Goal: Check status: Check status

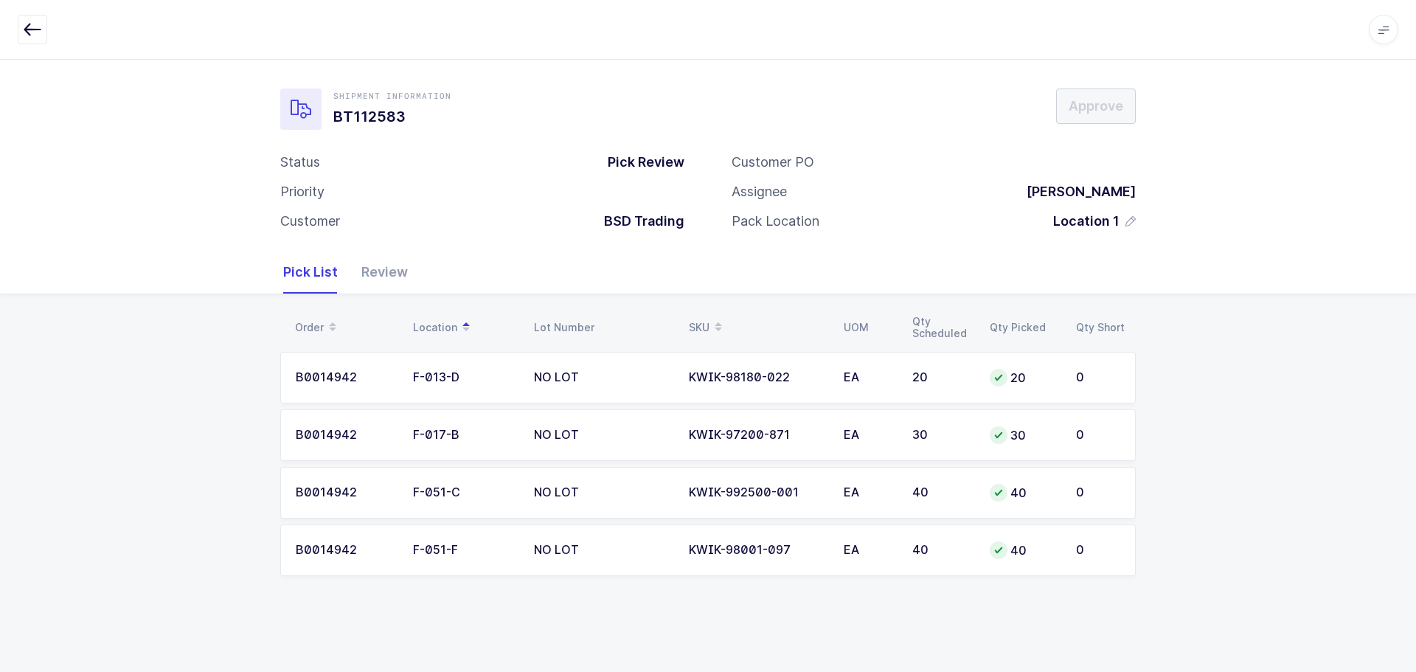
click at [30, 26] on icon "button" at bounding box center [33, 30] width 18 height 18
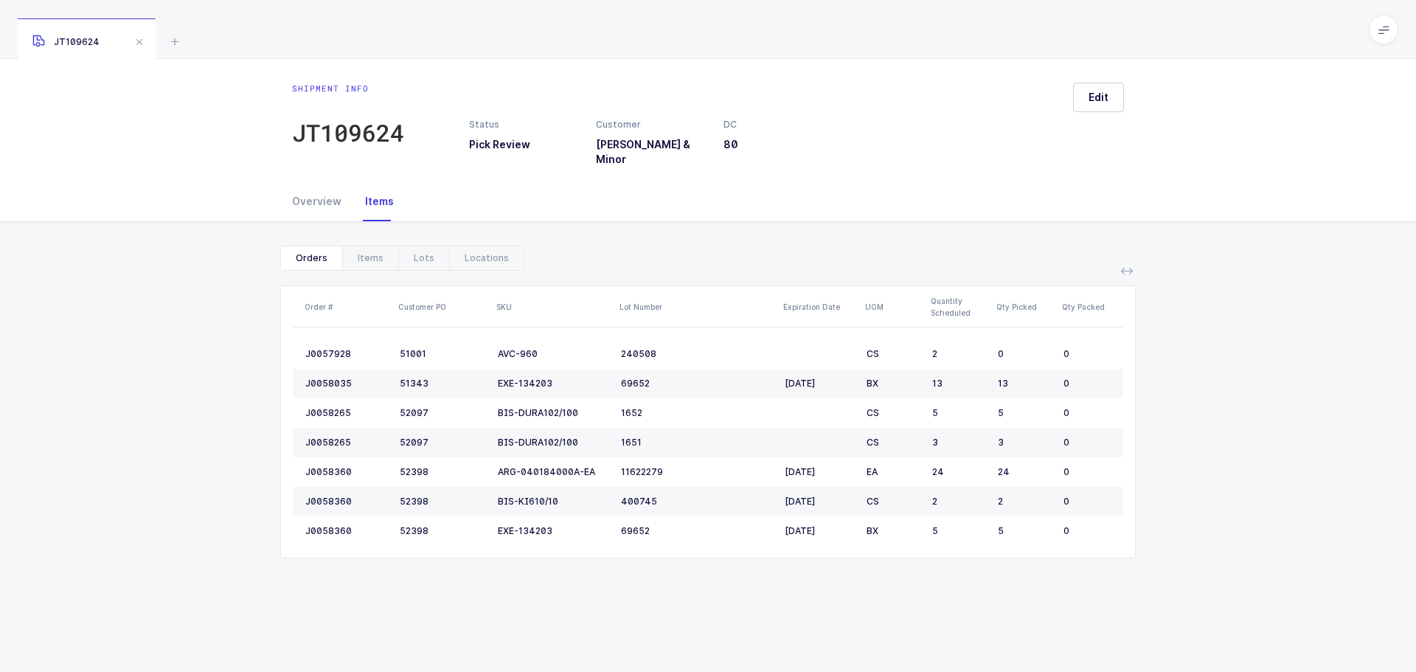
click at [174, 41] on icon at bounding box center [175, 41] width 18 height 18
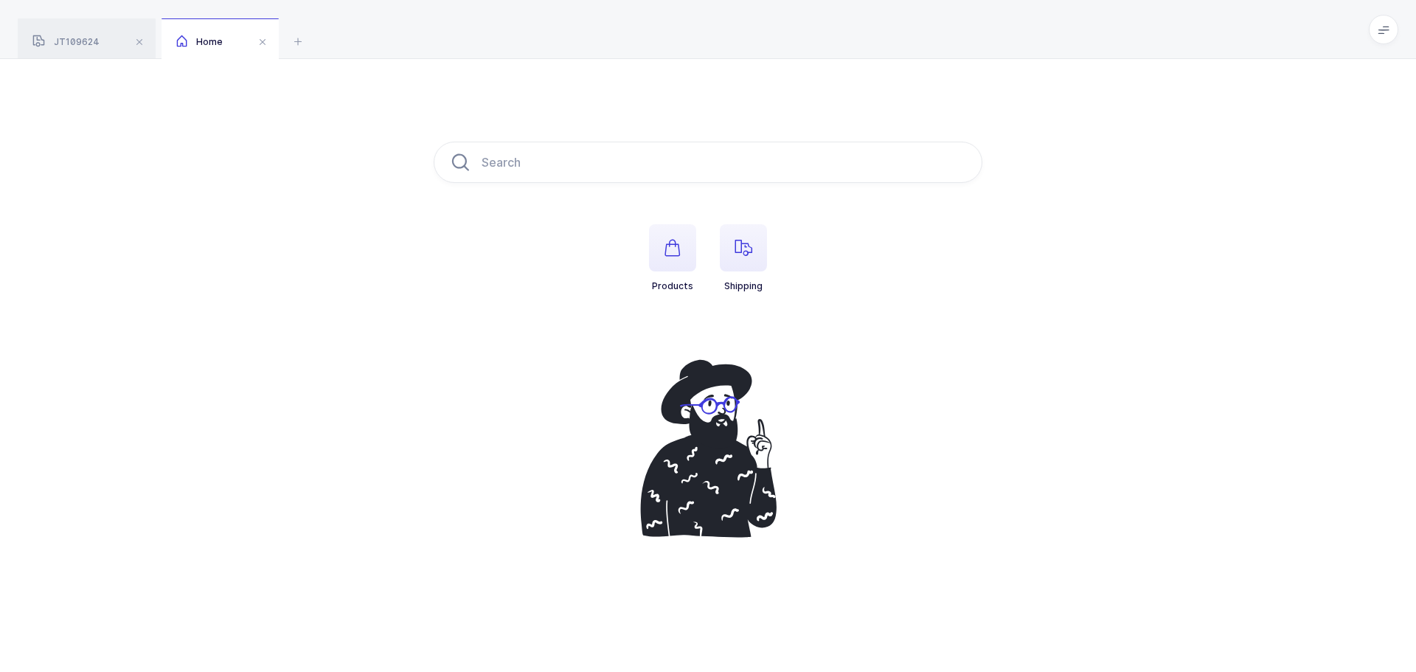
click at [757, 257] on span "button" at bounding box center [743, 247] width 47 height 47
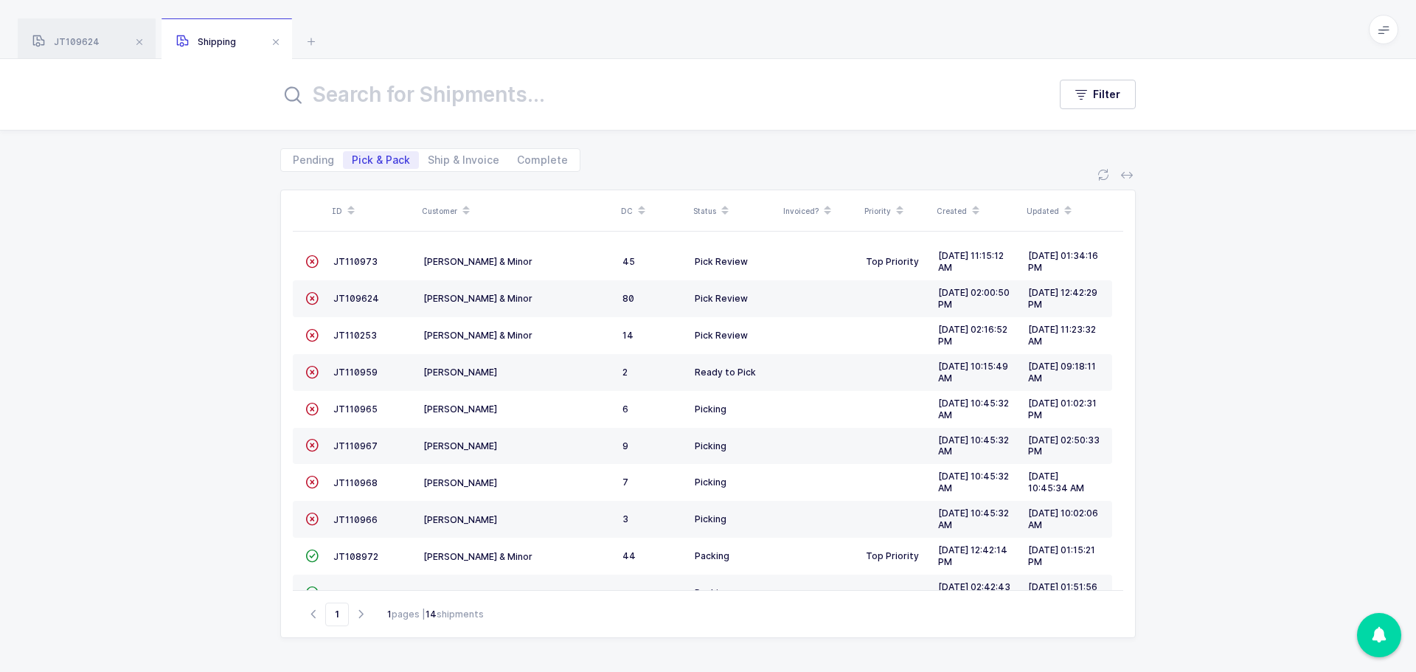
click at [384, 83] on input "text" at bounding box center [655, 94] width 750 height 35
click at [384, 103] on input "text" at bounding box center [655, 94] width 750 height 35
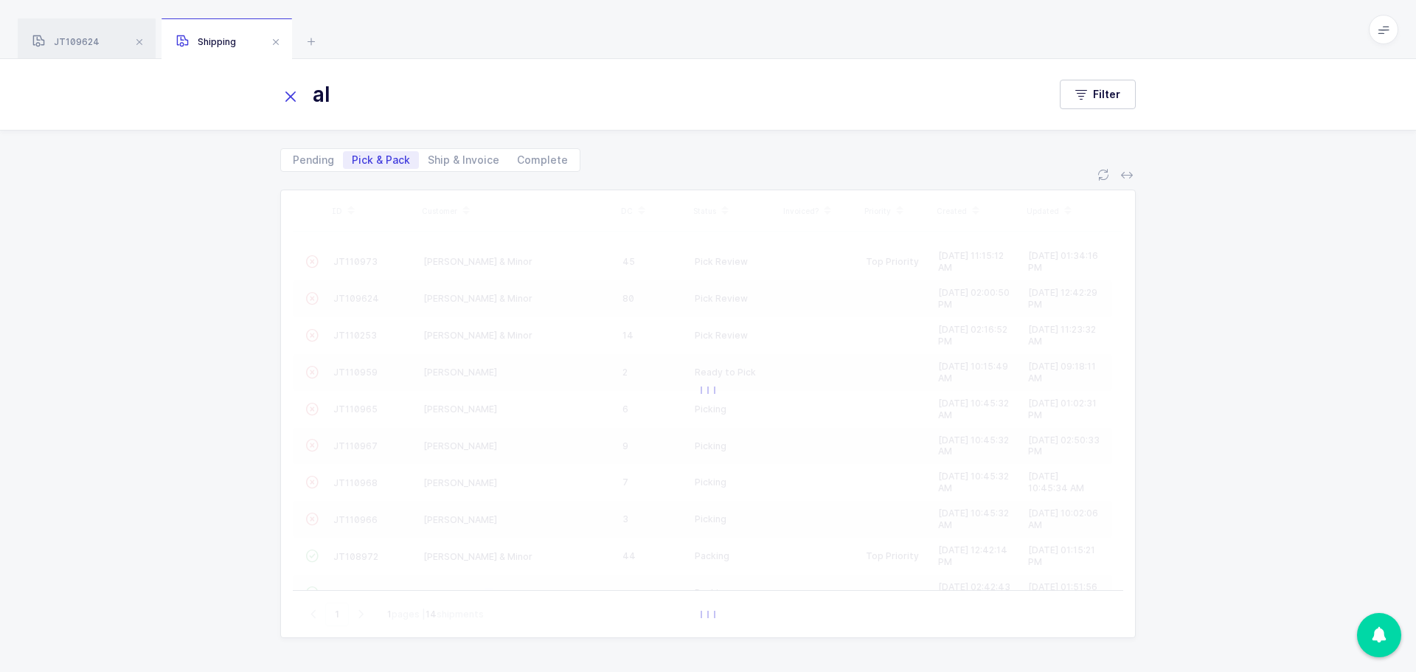
type input "a"
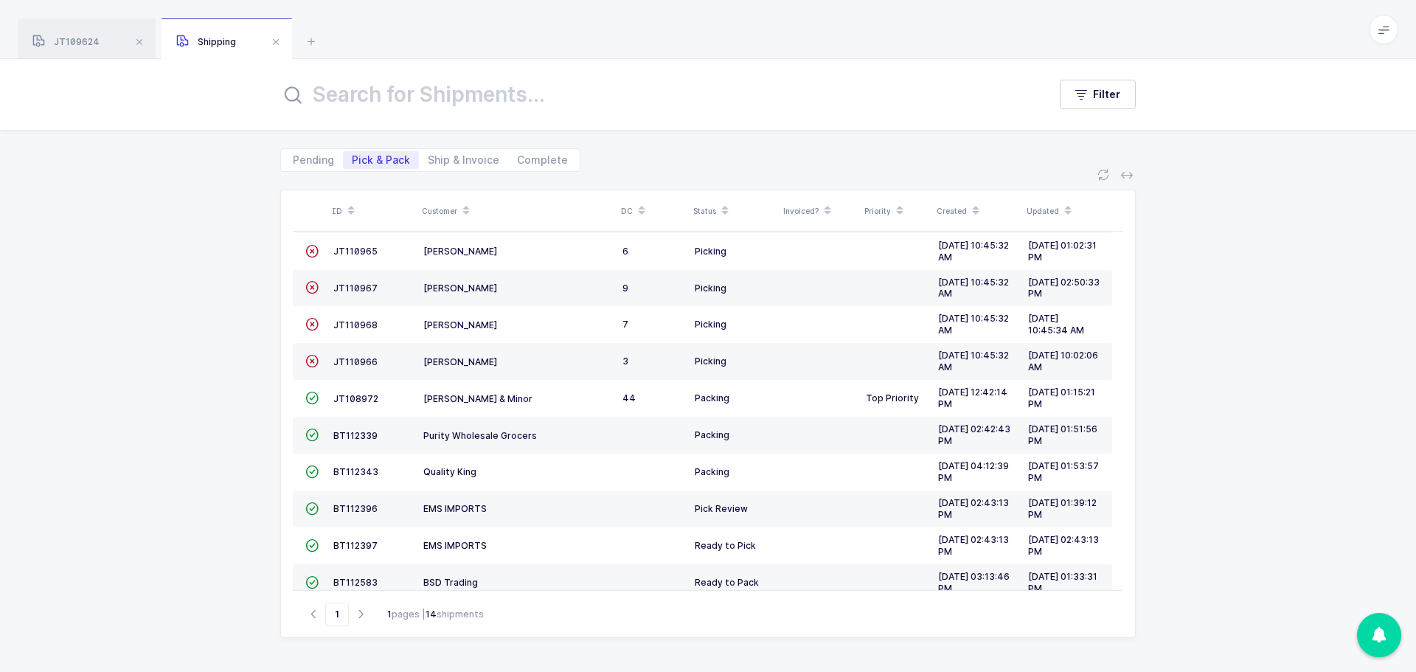
scroll to position [181, 0]
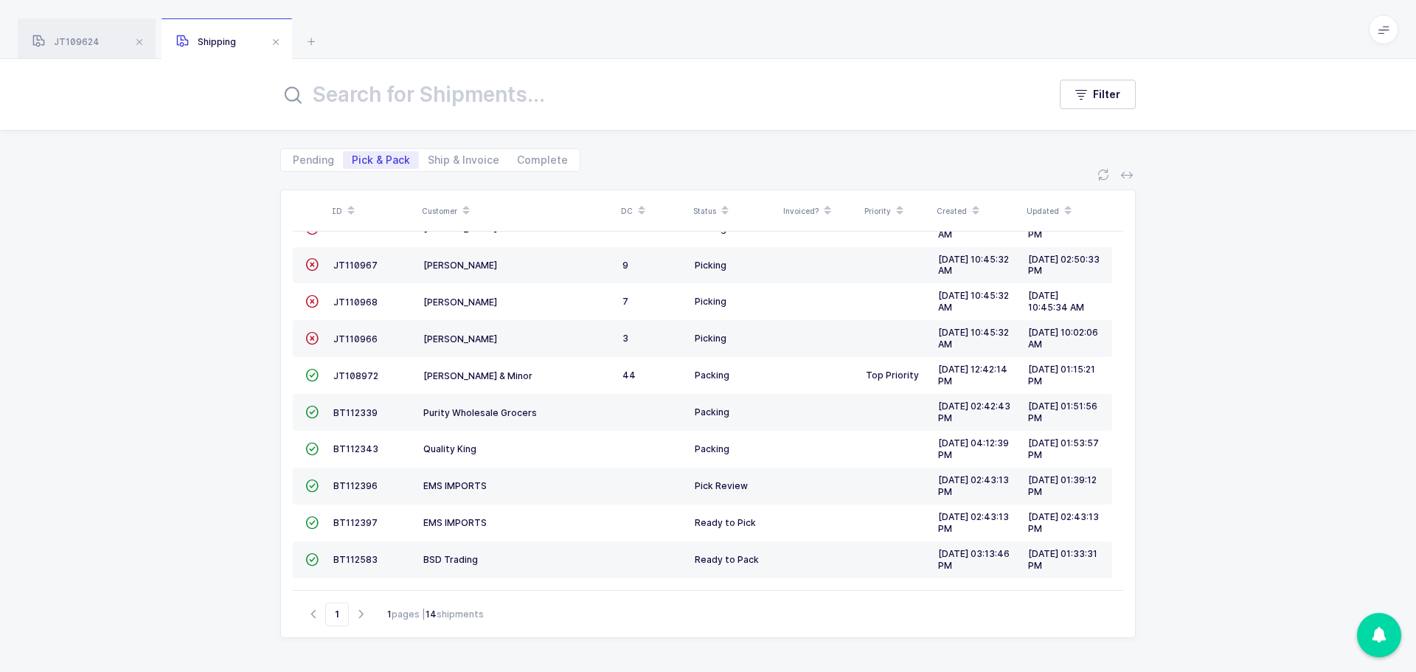
click at [354, 603] on div "Go to 1 1 pages | 14 shipments" at bounding box center [708, 613] width 831 height 47
click at [358, 619] on icon "button" at bounding box center [361, 614] width 18 height 11
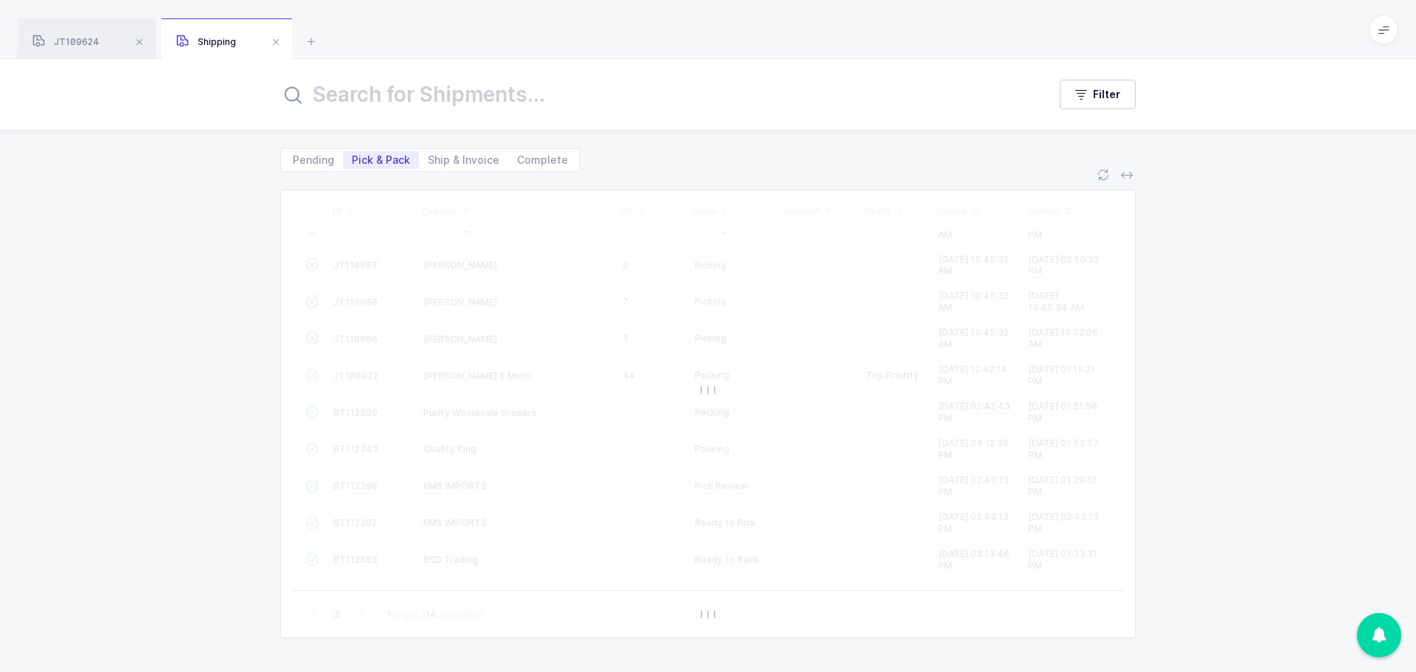
scroll to position [0, 0]
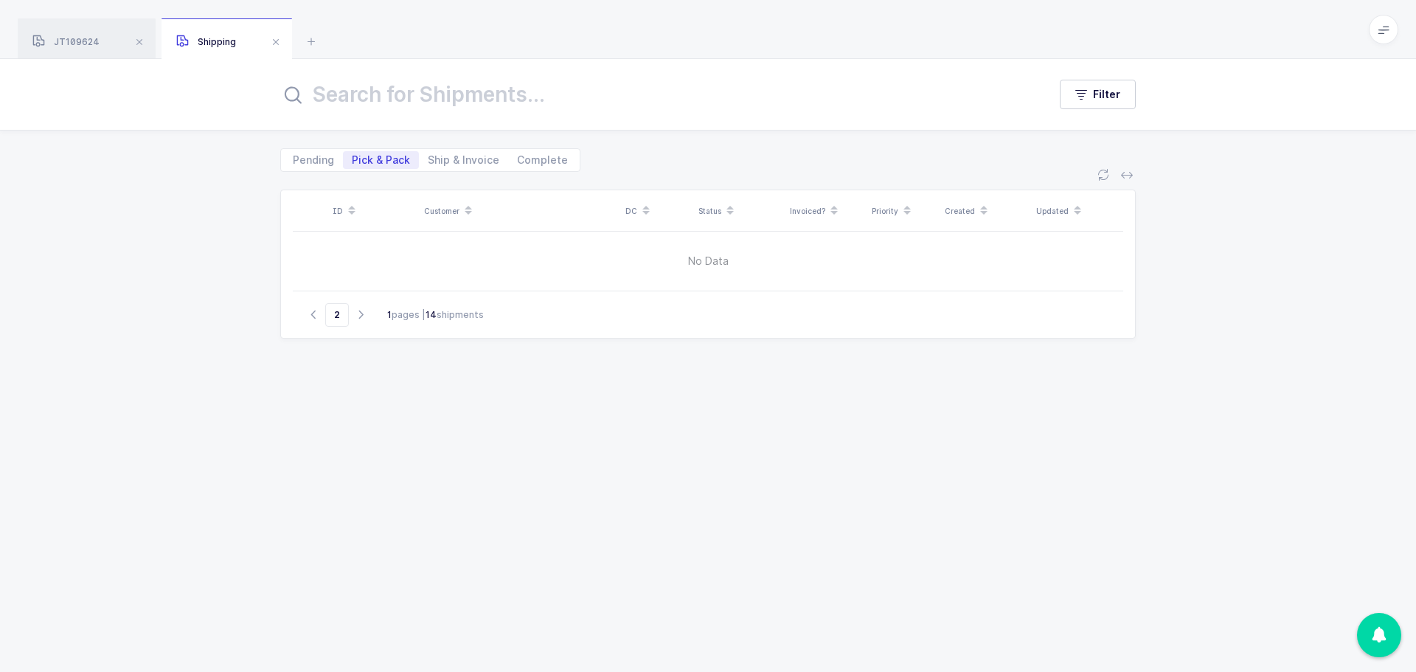
click at [314, 316] on icon "button" at bounding box center [314, 314] width 18 height 11
type input "1"
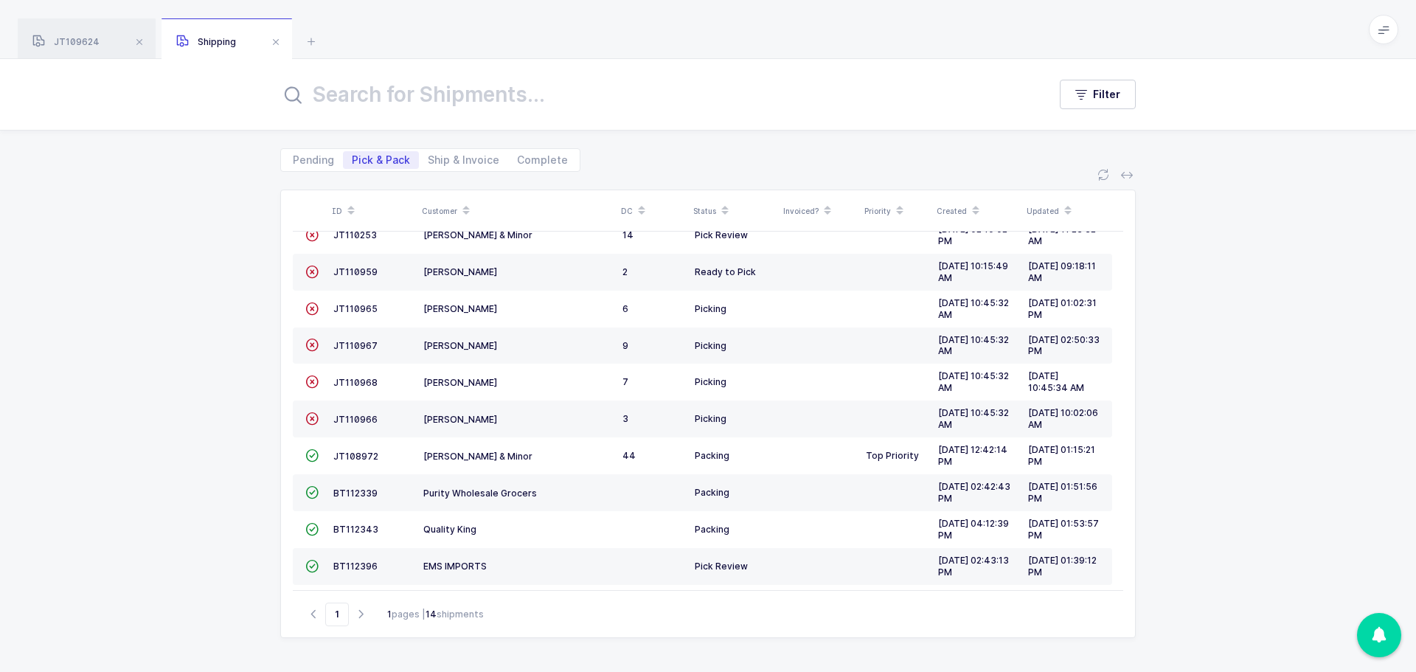
scroll to position [148, 0]
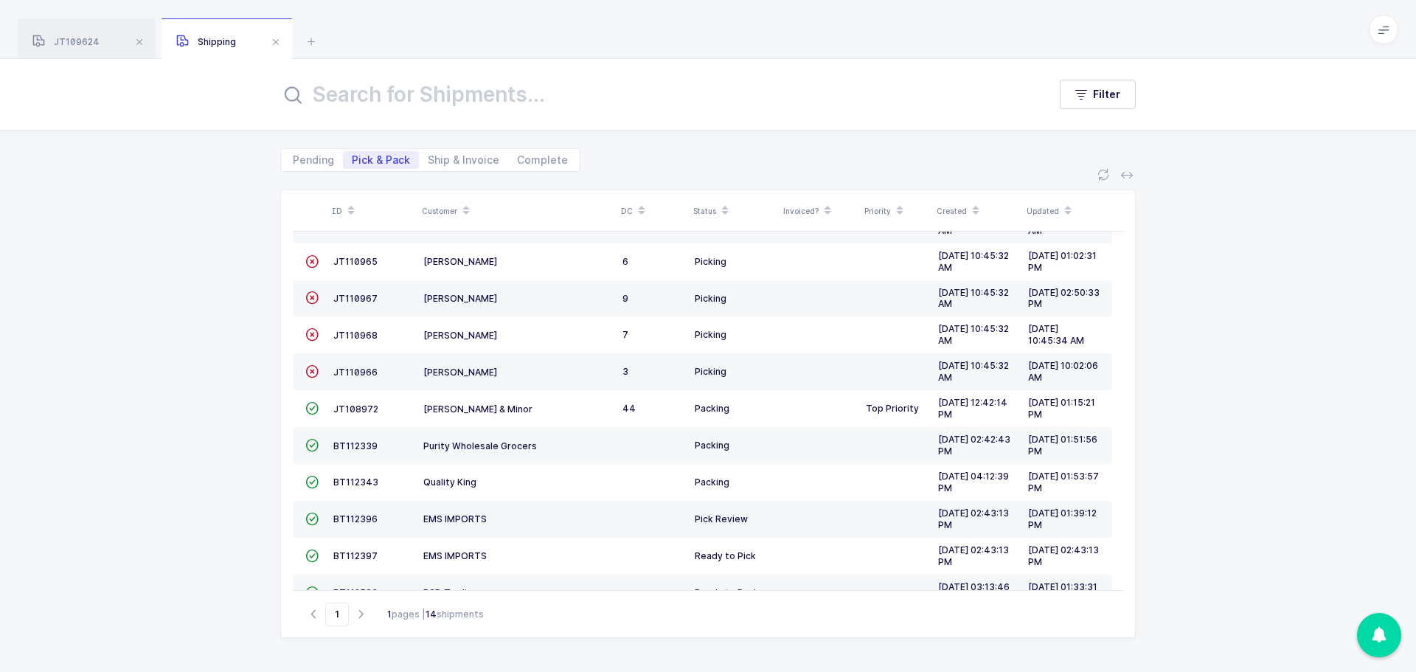
click at [478, 159] on span "Ship & Invoice" at bounding box center [464, 160] width 72 height 10
click at [429, 159] on input "Ship & Invoice" at bounding box center [424, 156] width 10 height 10
radio input "true"
radio input "false"
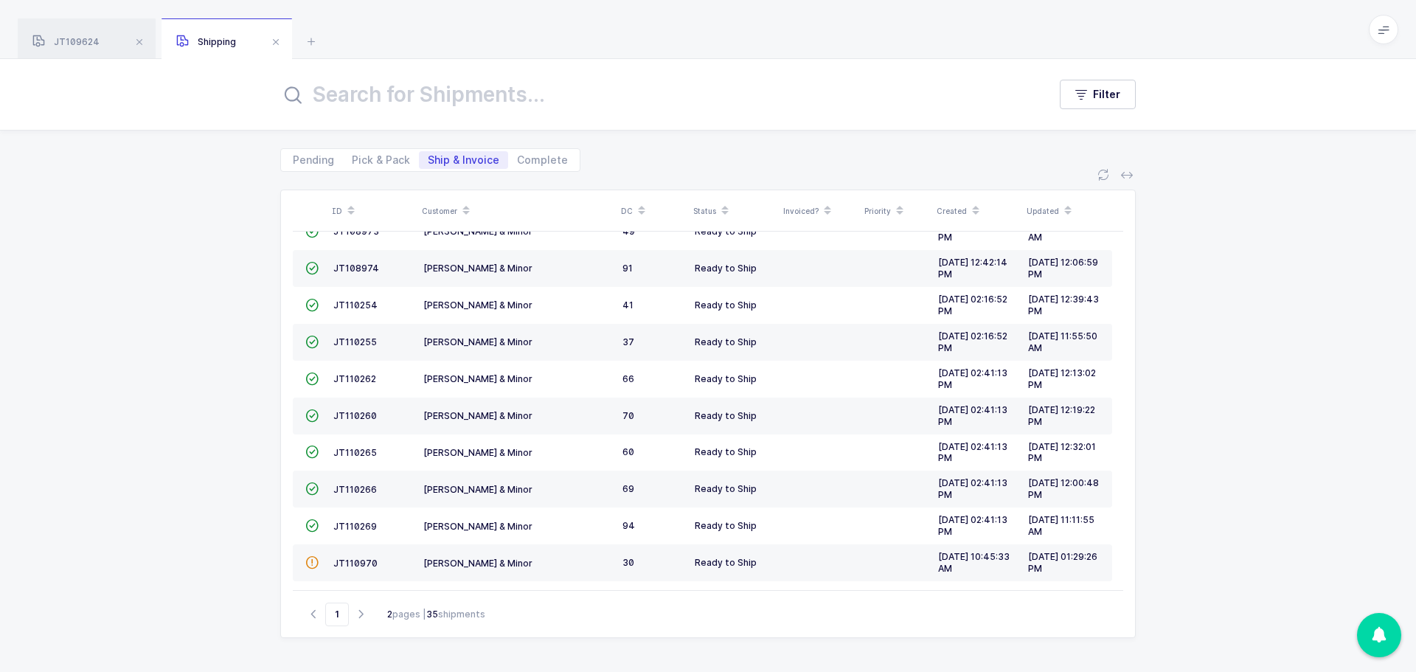
scroll to position [401, 0]
click at [364, 617] on icon "button" at bounding box center [361, 614] width 18 height 11
type input "2"
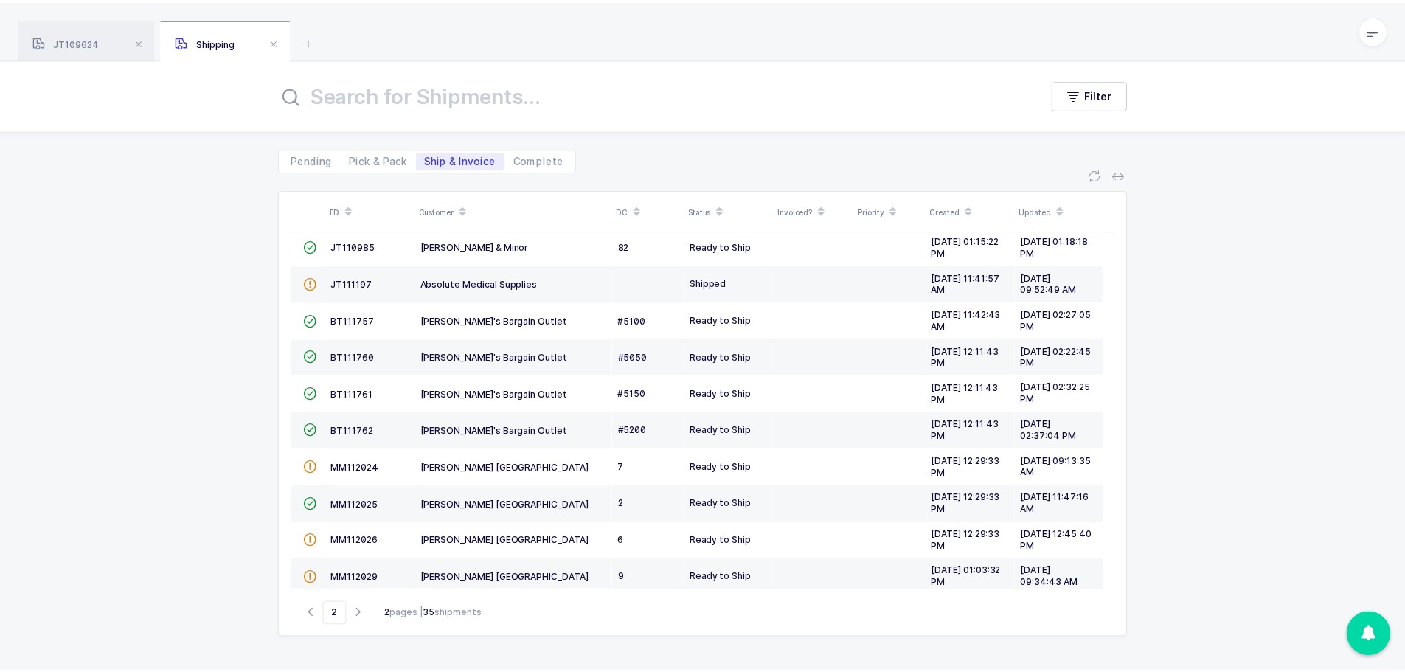
scroll to position [0, 0]
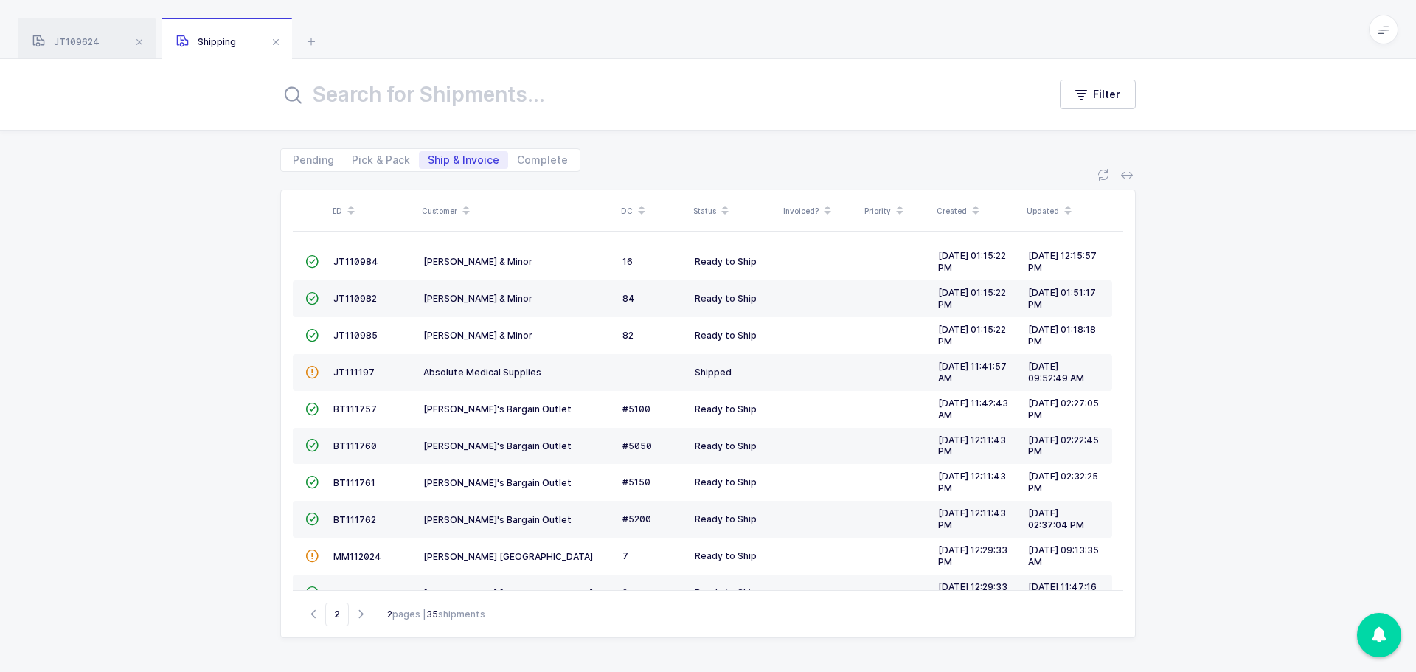
click at [338, 371] on span "JT111197" at bounding box center [353, 372] width 41 height 11
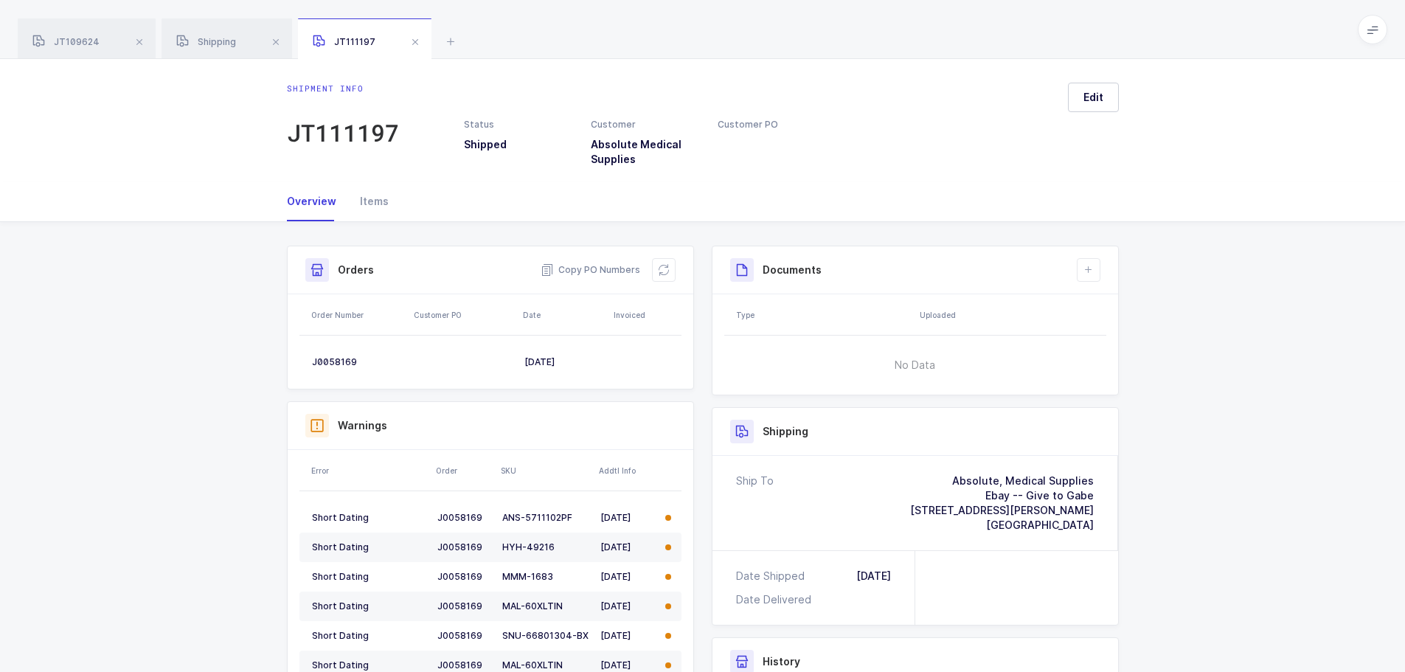
click at [367, 193] on div "Items" at bounding box center [368, 201] width 41 height 40
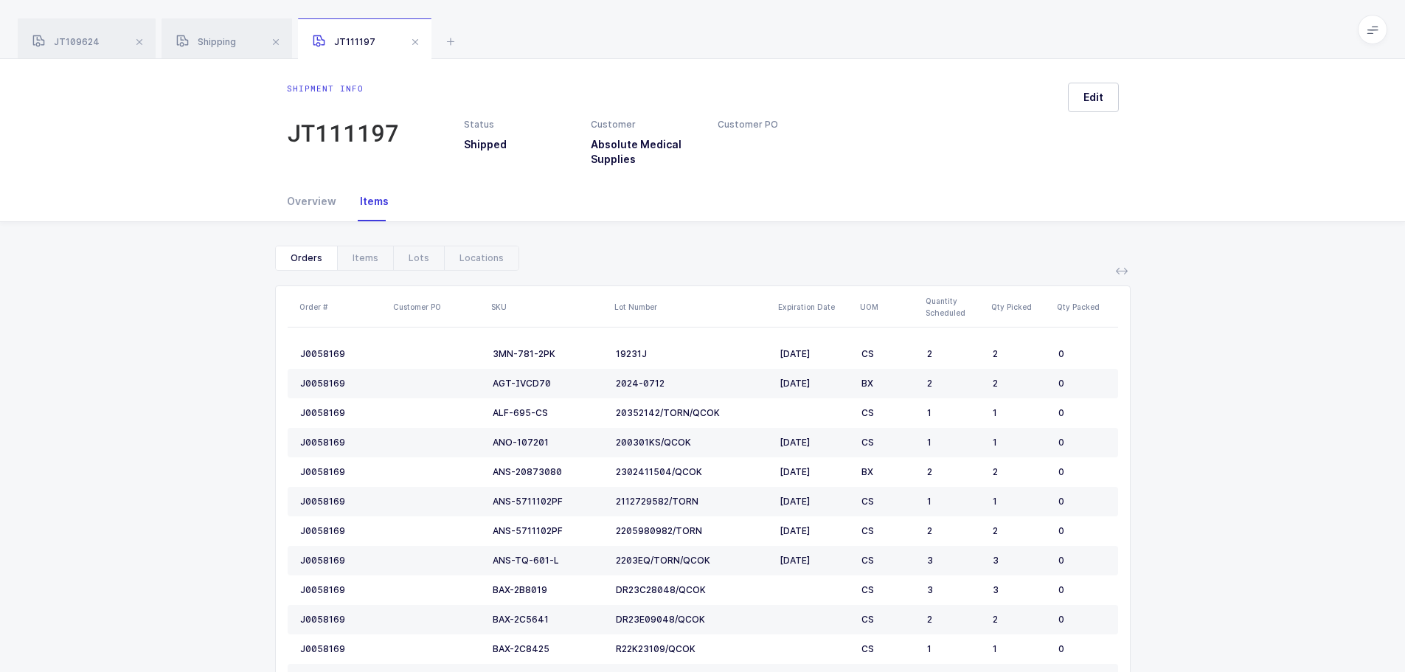
click at [421, 265] on div "Lots" at bounding box center [418, 258] width 51 height 24
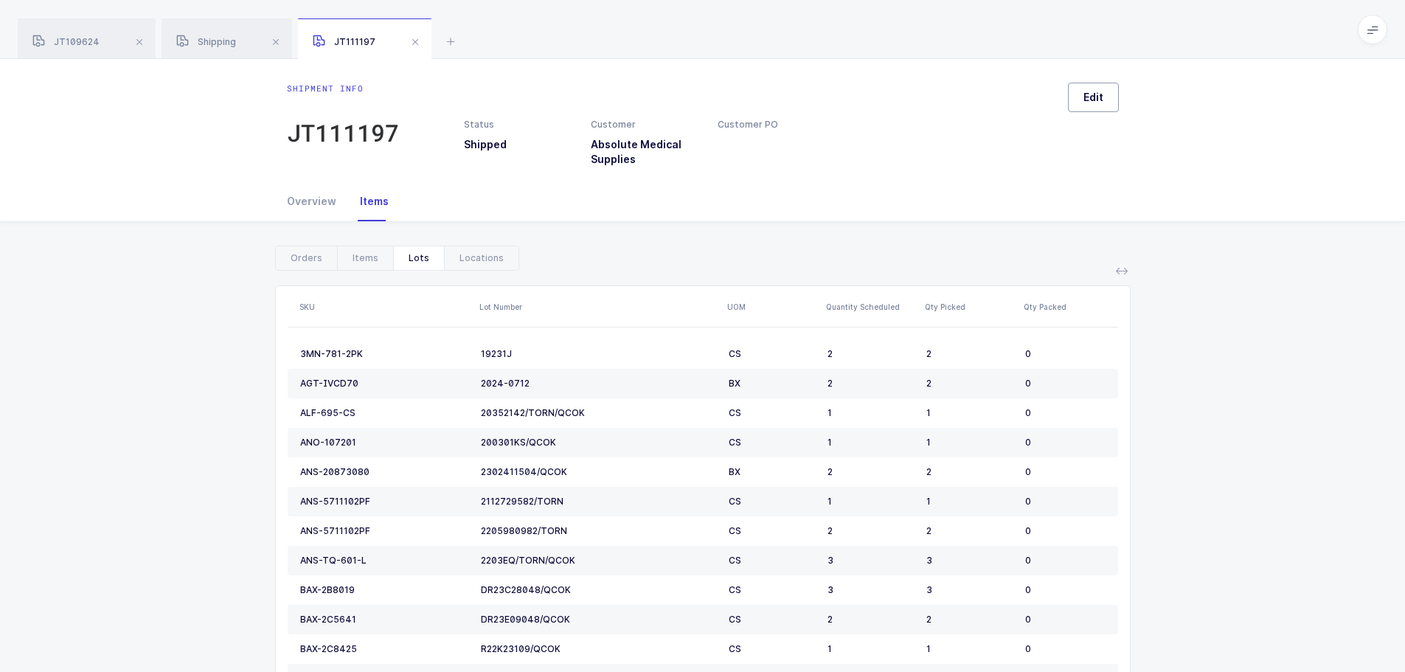
click at [1083, 94] on button "Edit" at bounding box center [1093, 98] width 51 height 30
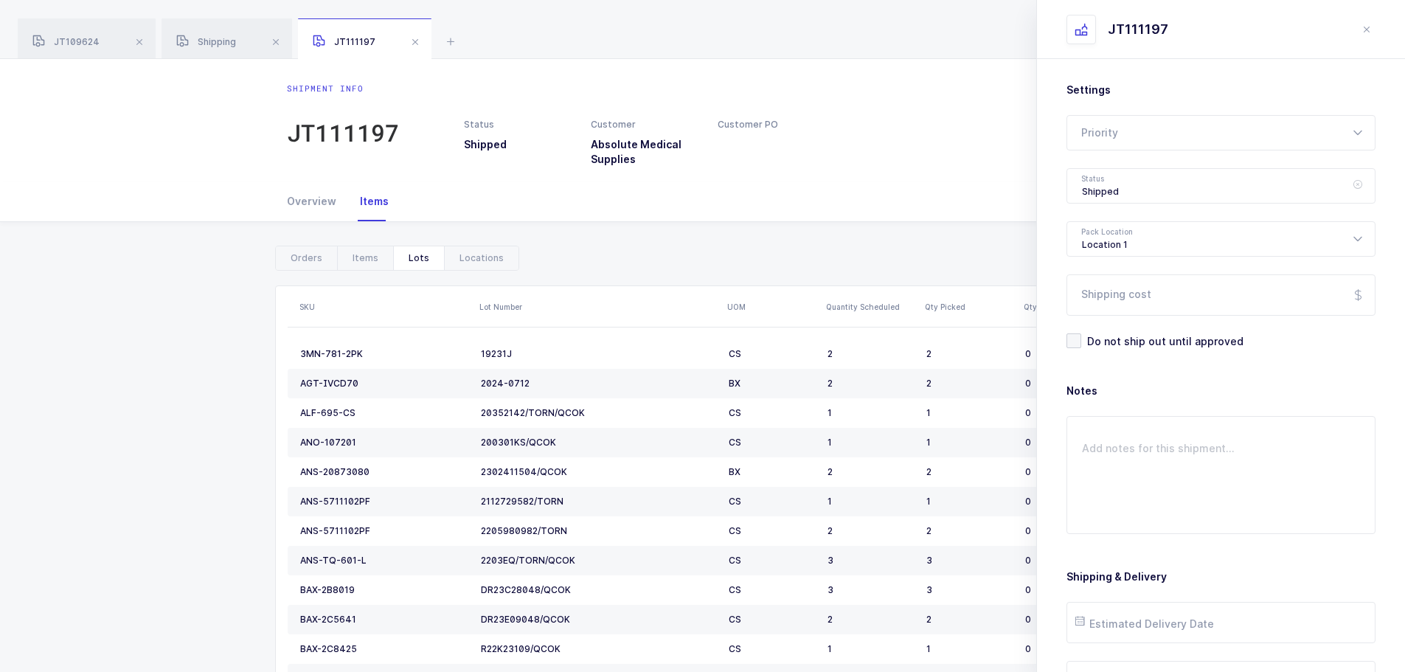
click at [1351, 194] on icon at bounding box center [1357, 185] width 18 height 35
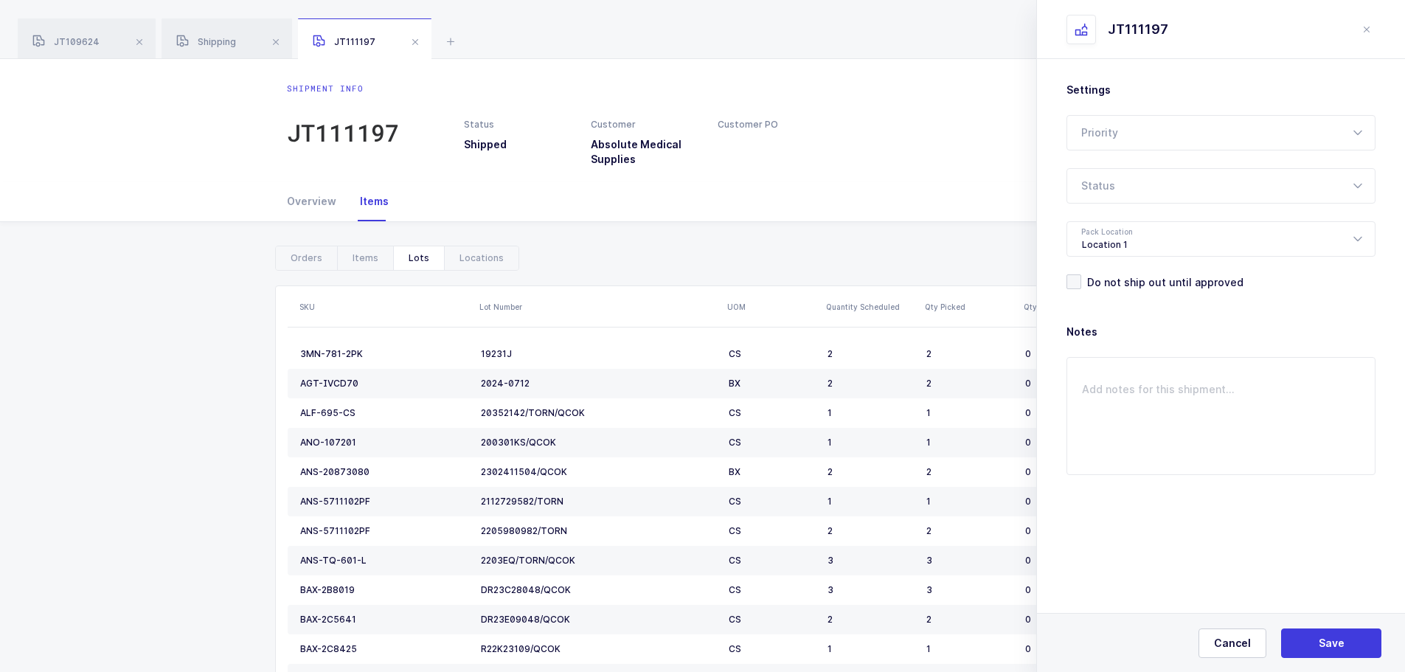
click at [1351, 194] on icon at bounding box center [1357, 185] width 18 height 35
drag, startPoint x: 1370, startPoint y: 258, endPoint x: 1367, endPoint y: 207, distance: 51.0
click at [1369, 202] on div "Pending Ready to Pick Picking Pick Review Ready to Pack Packing Ready to Ship S…" at bounding box center [1221, 185] width 309 height 35
click at [1365, 187] on icon at bounding box center [1357, 185] width 18 height 35
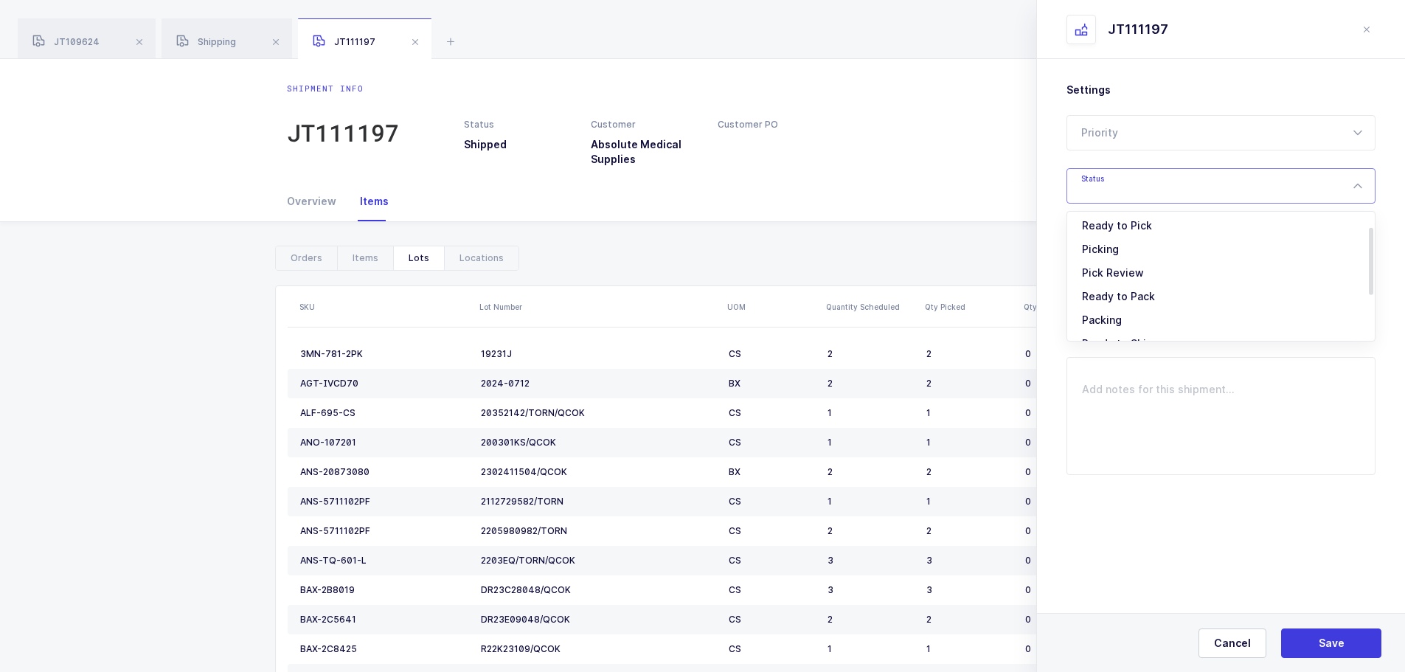
click at [302, 260] on div "Orders" at bounding box center [306, 258] width 61 height 24
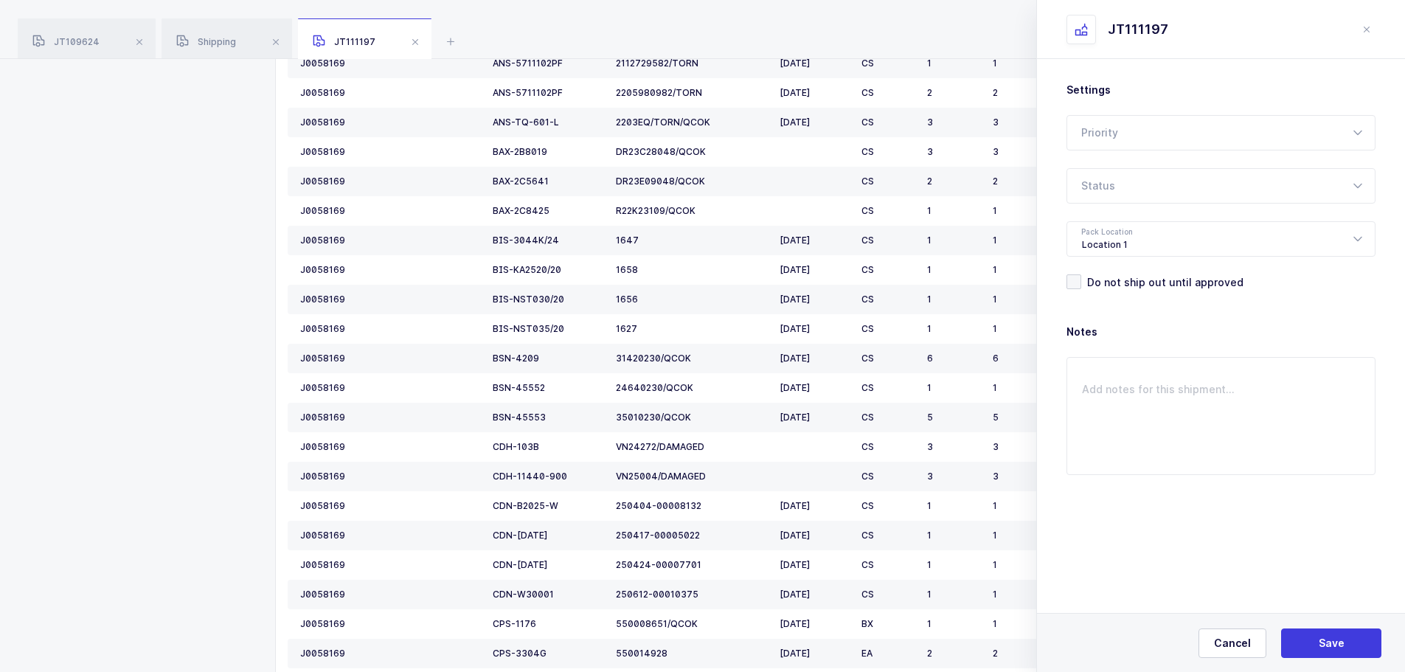
scroll to position [516, 0]
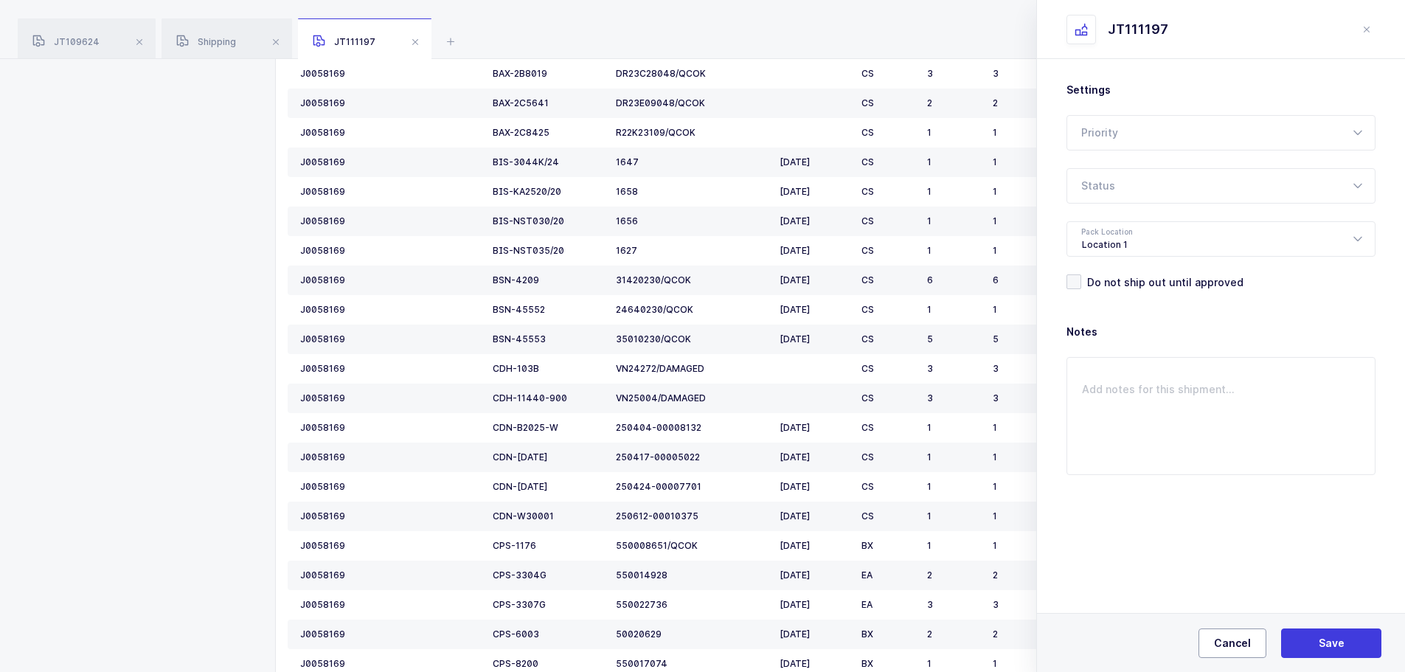
click at [1225, 634] on button "Cancel" at bounding box center [1233, 643] width 68 height 30
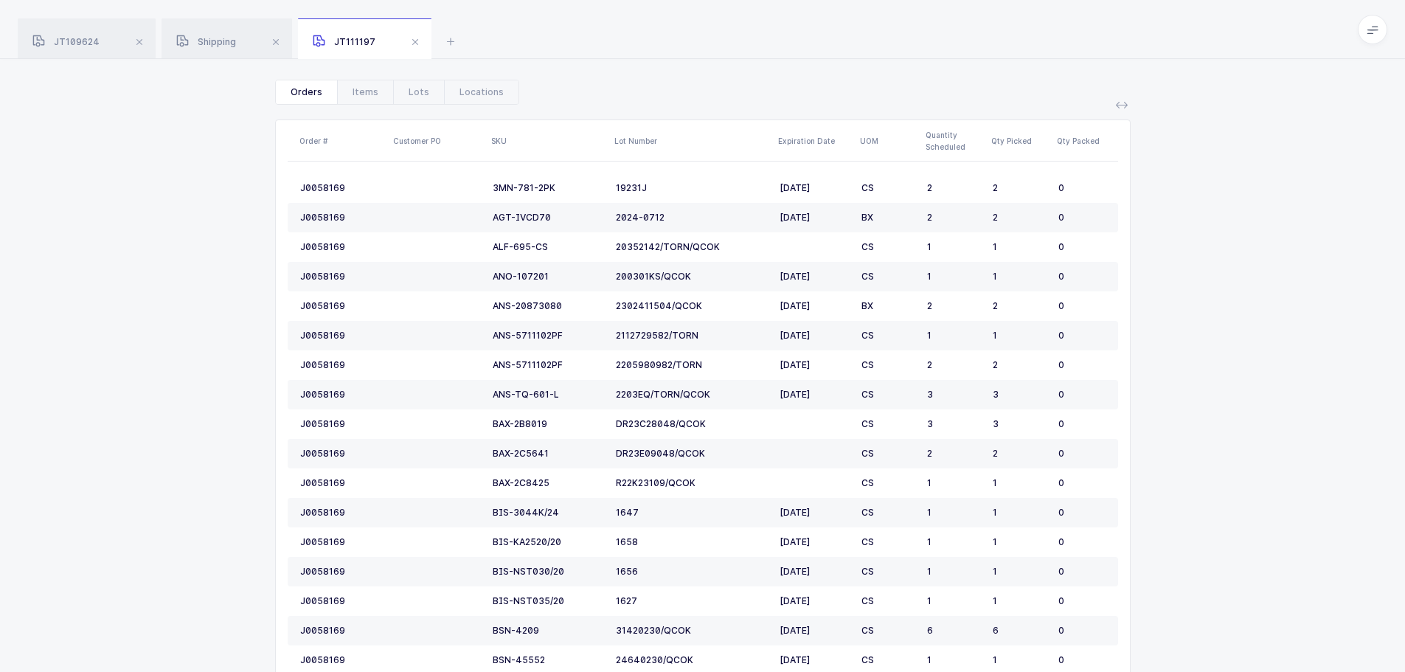
scroll to position [0, 0]
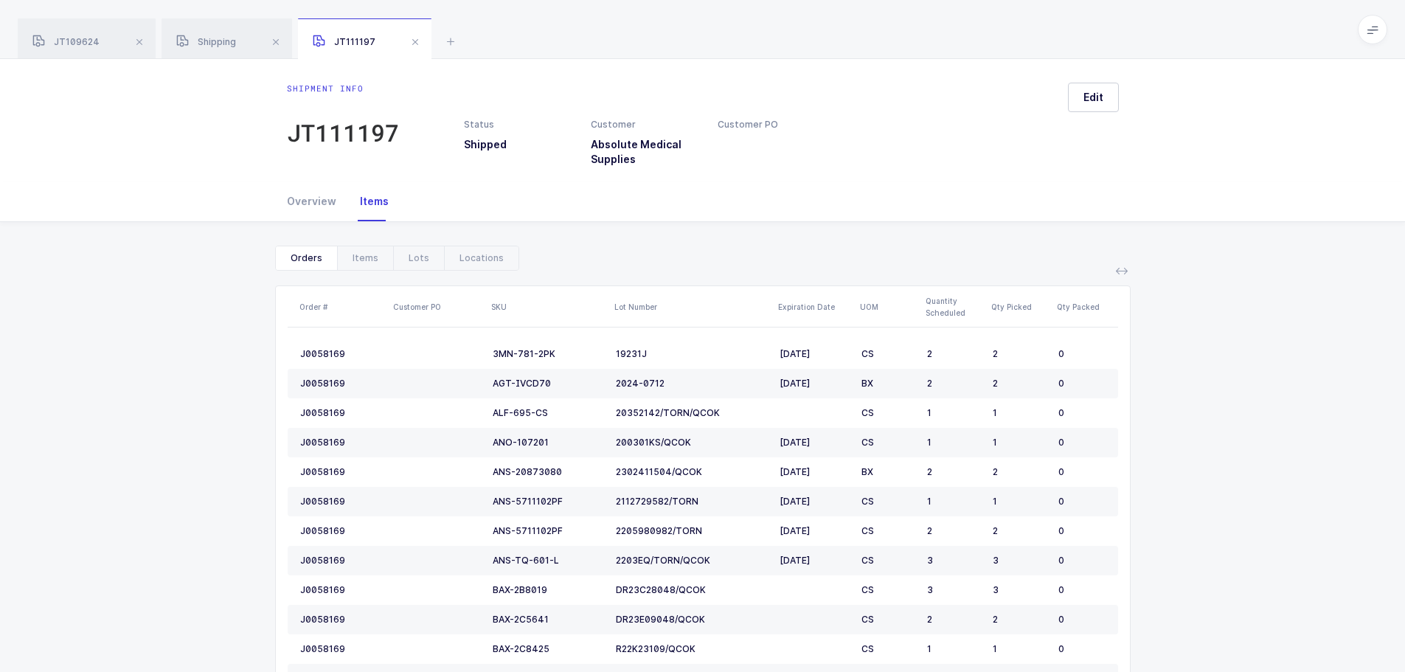
click at [217, 34] on div "Shipping" at bounding box center [227, 38] width 131 height 41
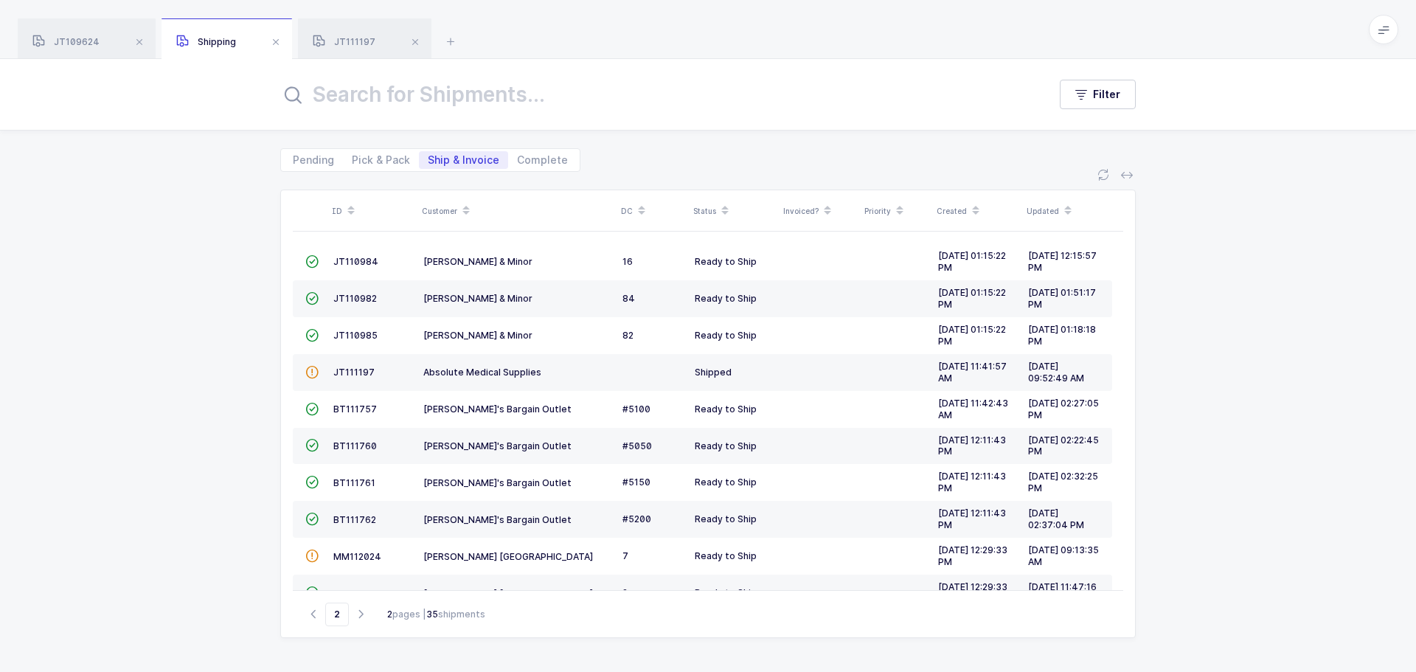
click at [272, 44] on span at bounding box center [276, 42] width 18 height 18
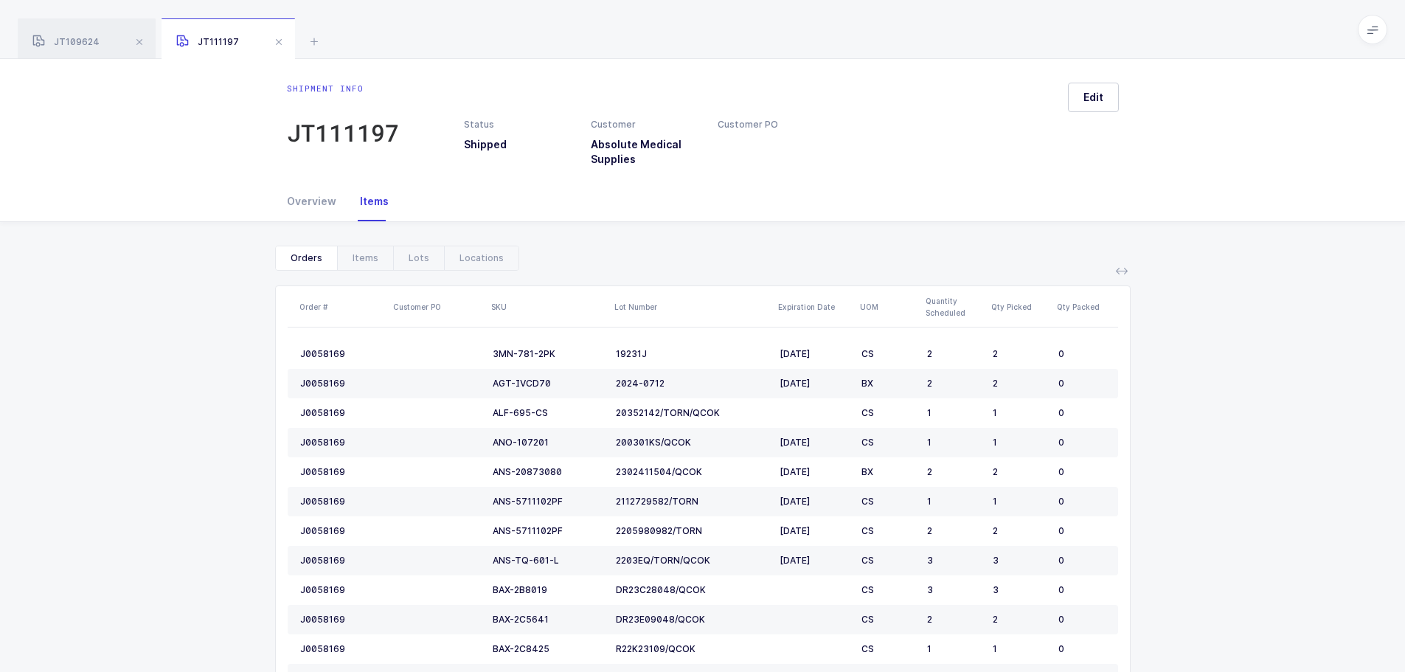
click at [93, 38] on span "JT109624" at bounding box center [65, 41] width 67 height 11
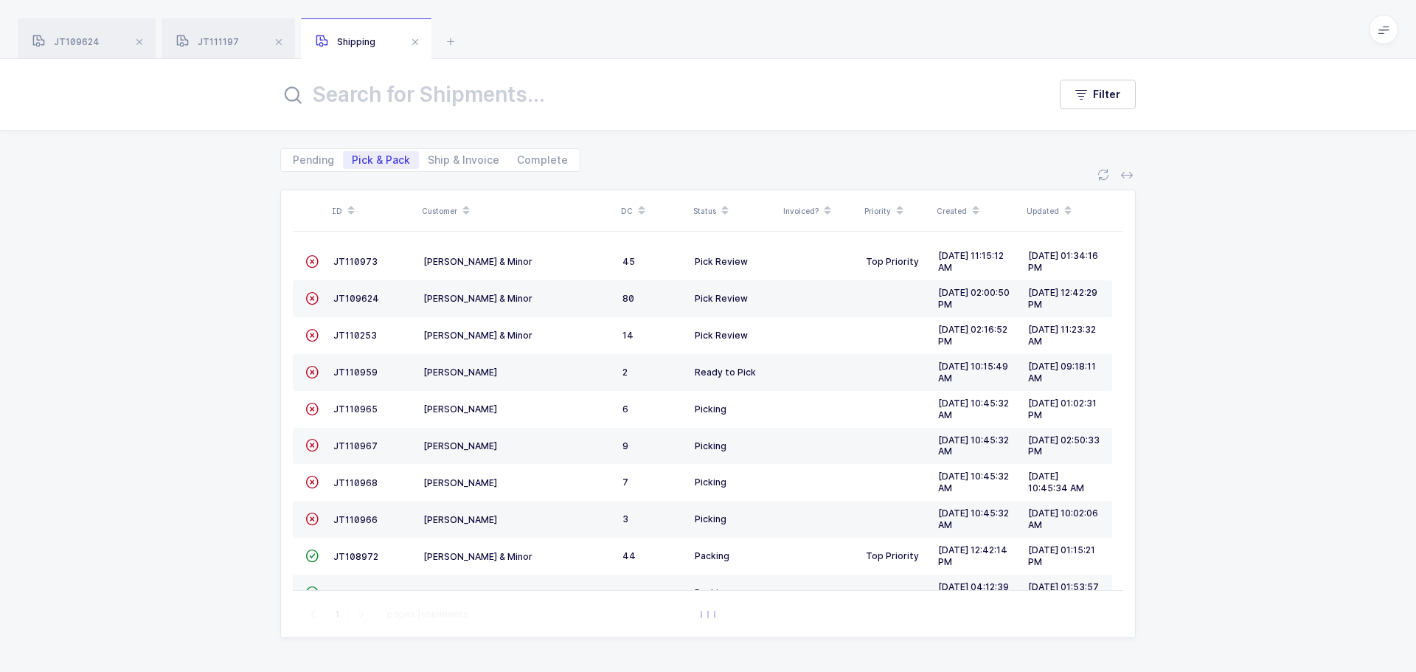
click at [358, 330] on span "JT110253" at bounding box center [355, 335] width 44 height 11
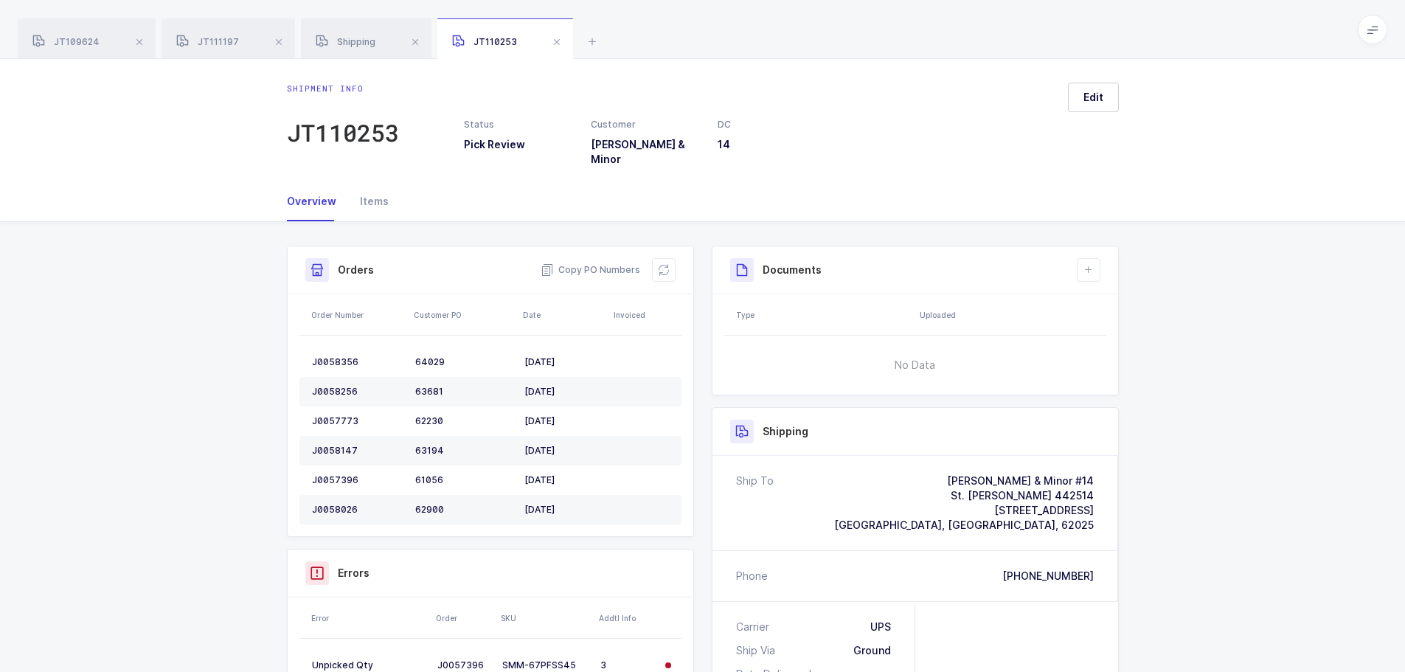
click at [662, 264] on icon at bounding box center [664, 270] width 12 height 12
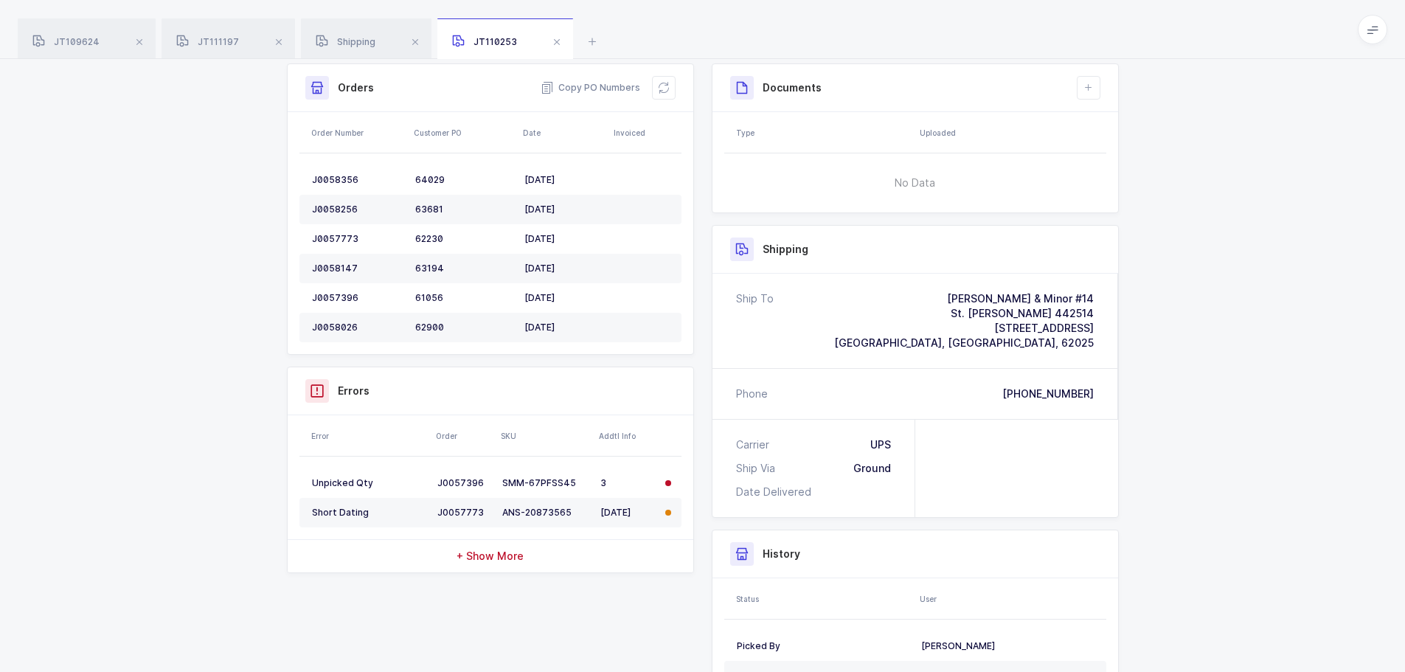
scroll to position [58, 0]
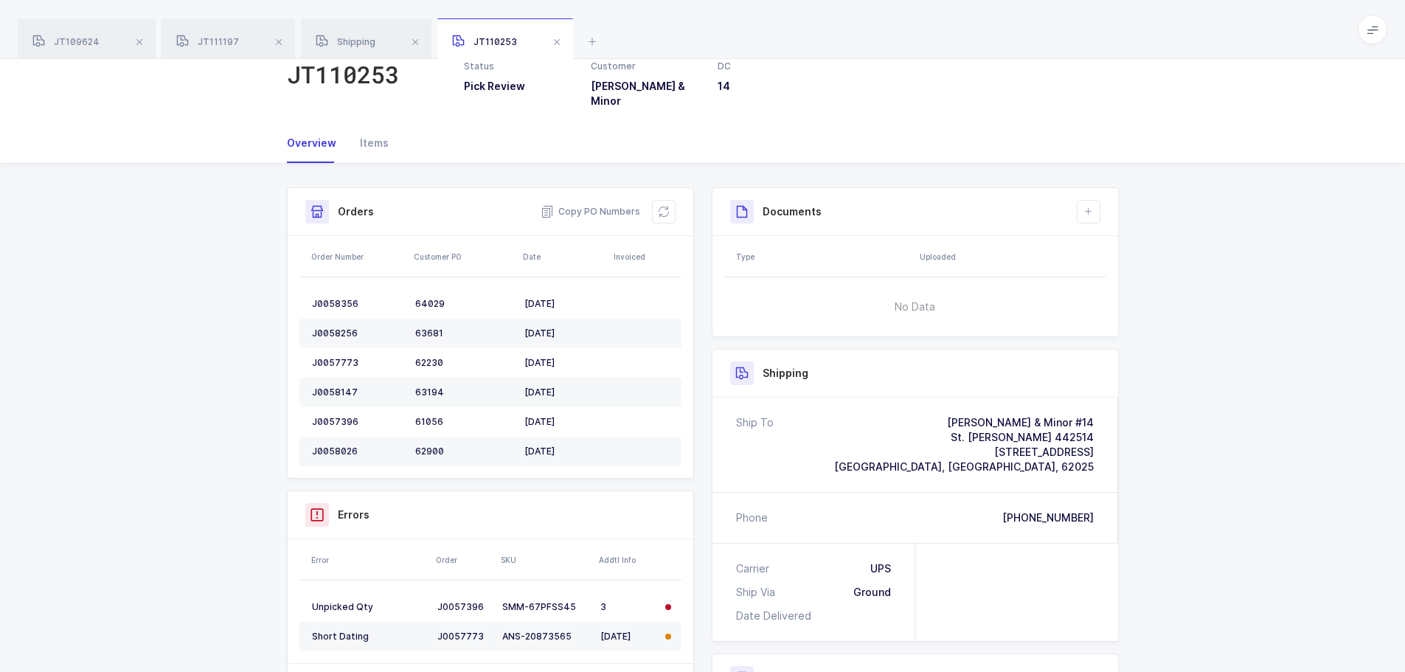
click at [361, 57] on div "Shipping" at bounding box center [366, 38] width 131 height 41
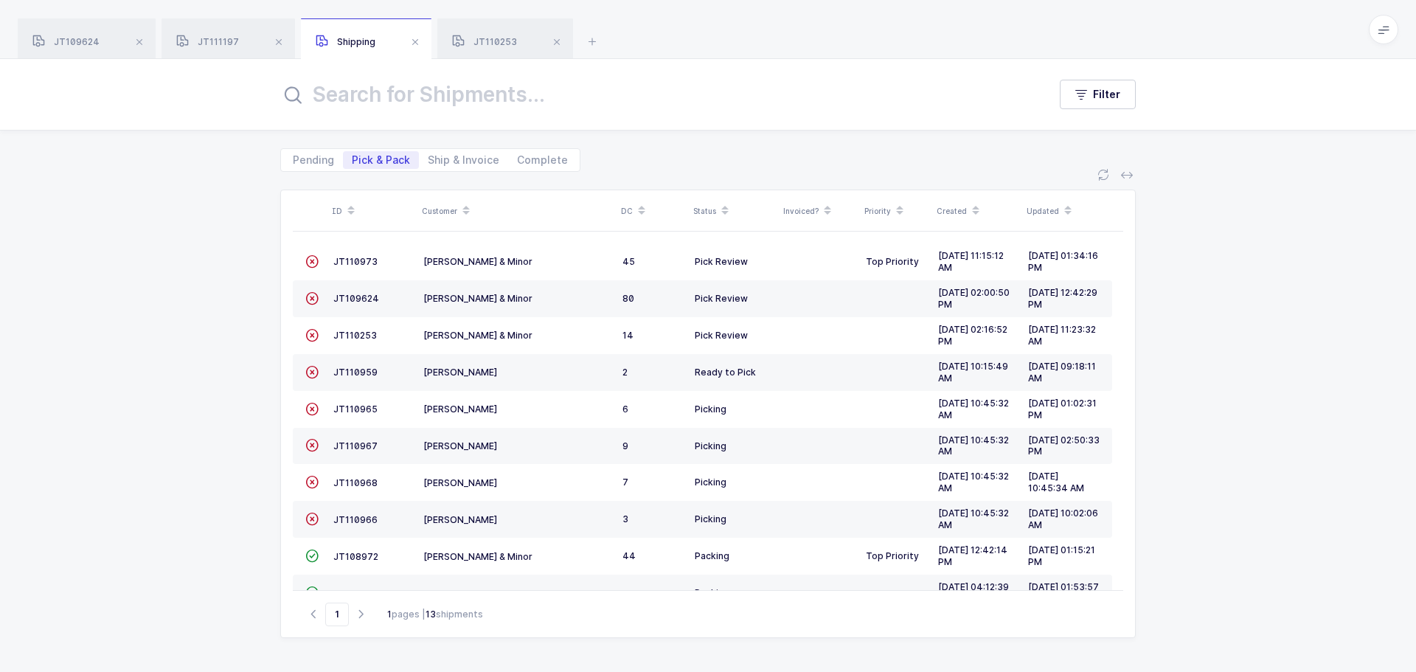
click at [415, 41] on span at bounding box center [415, 42] width 18 height 18
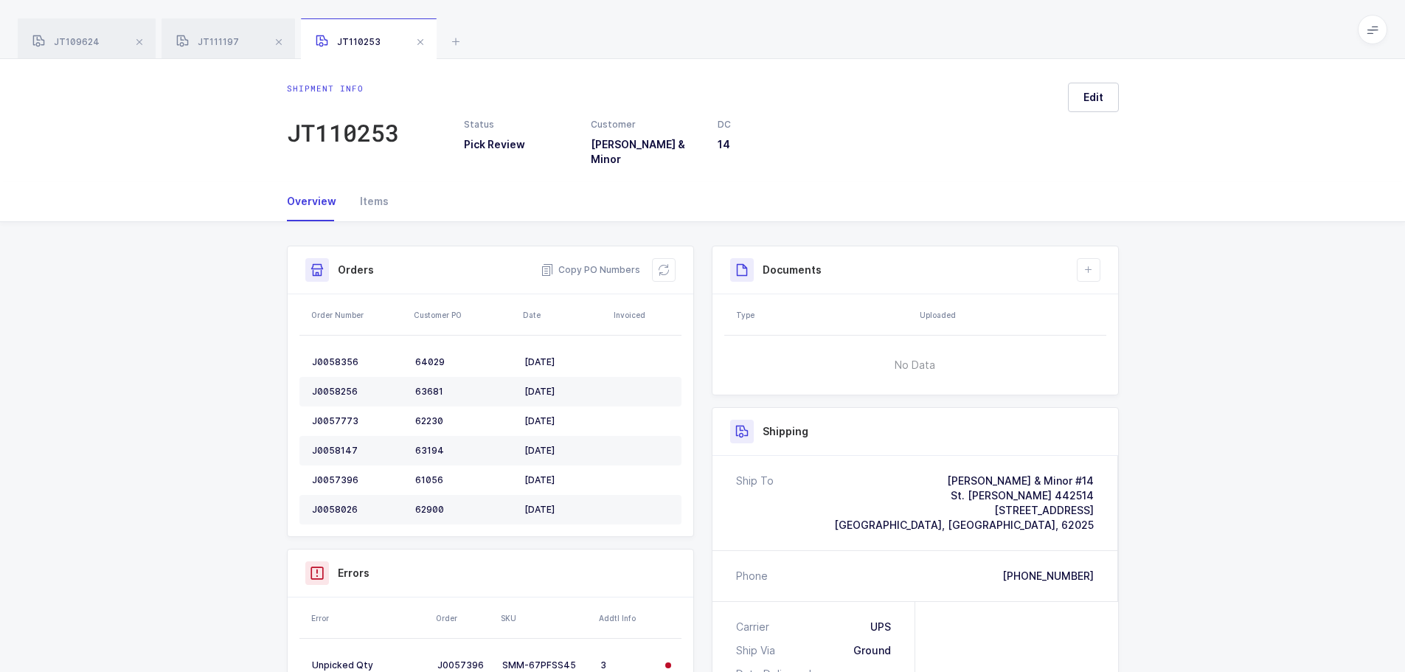
click at [228, 46] on span "JT111197" at bounding box center [207, 41] width 63 height 11
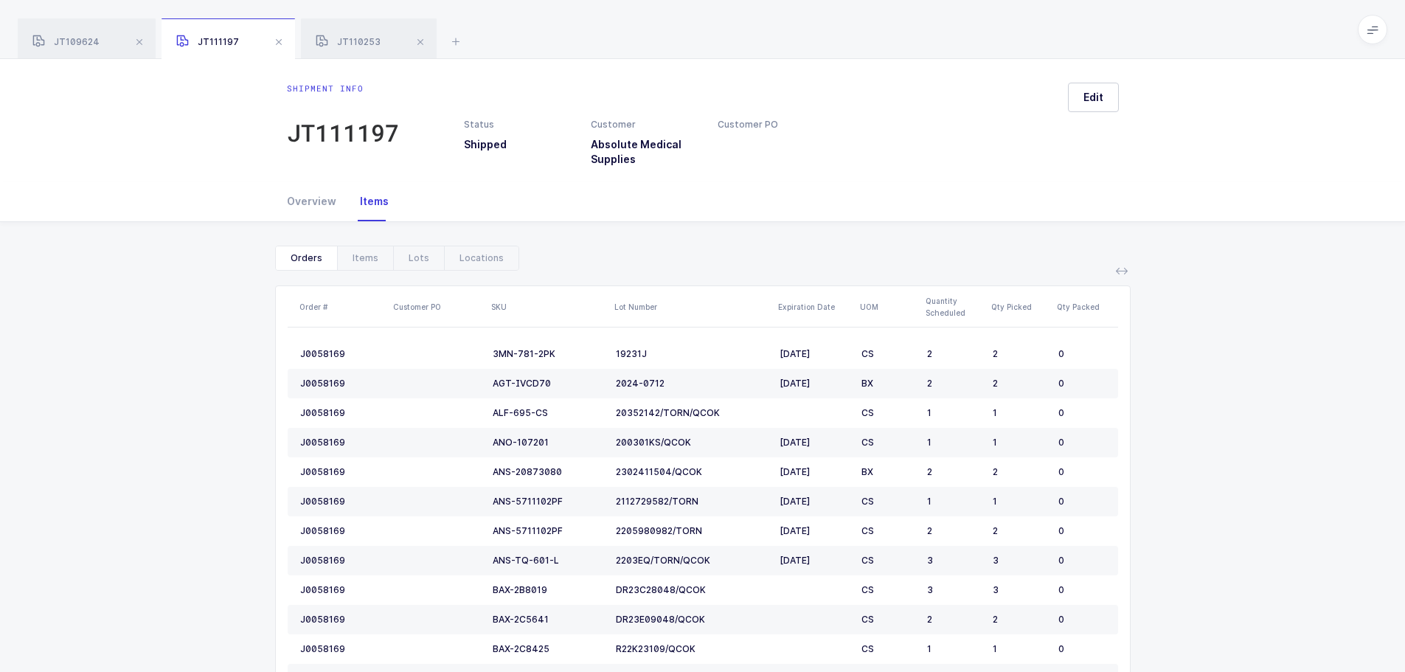
click at [282, 41] on span at bounding box center [279, 42] width 18 height 18
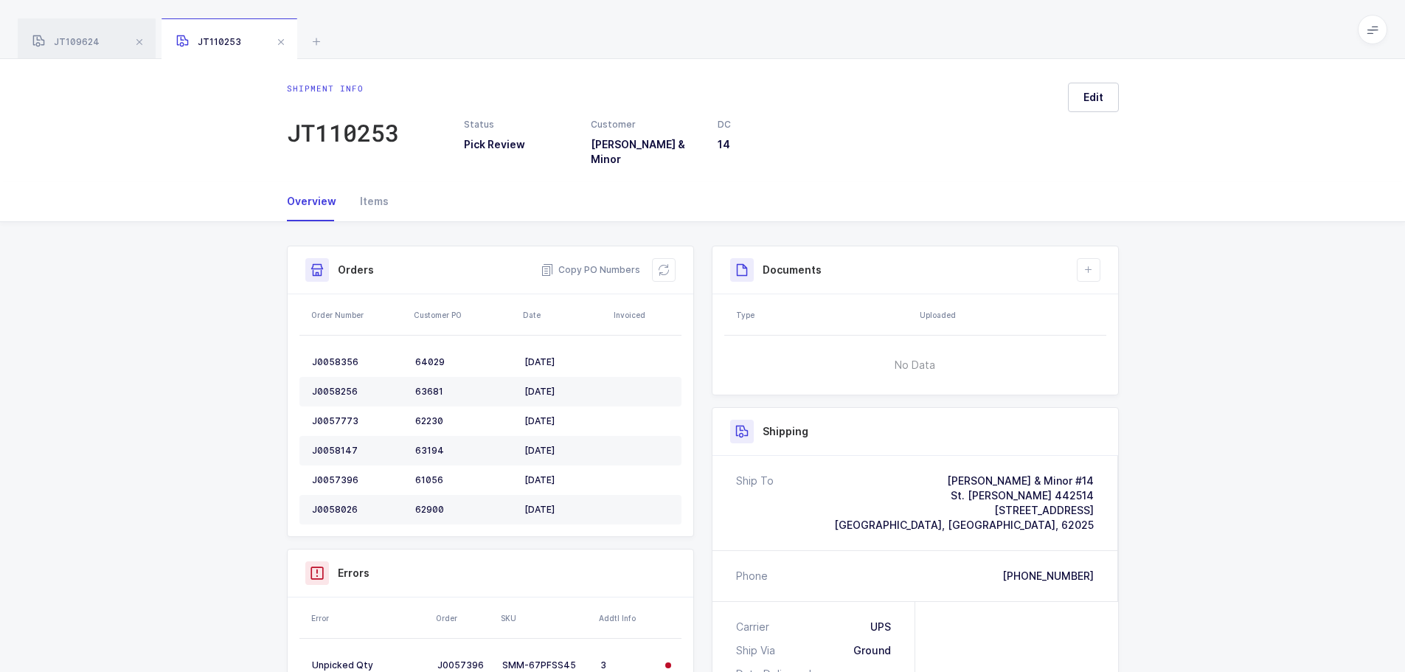
click at [108, 49] on div "JT109624" at bounding box center [87, 38] width 138 height 41
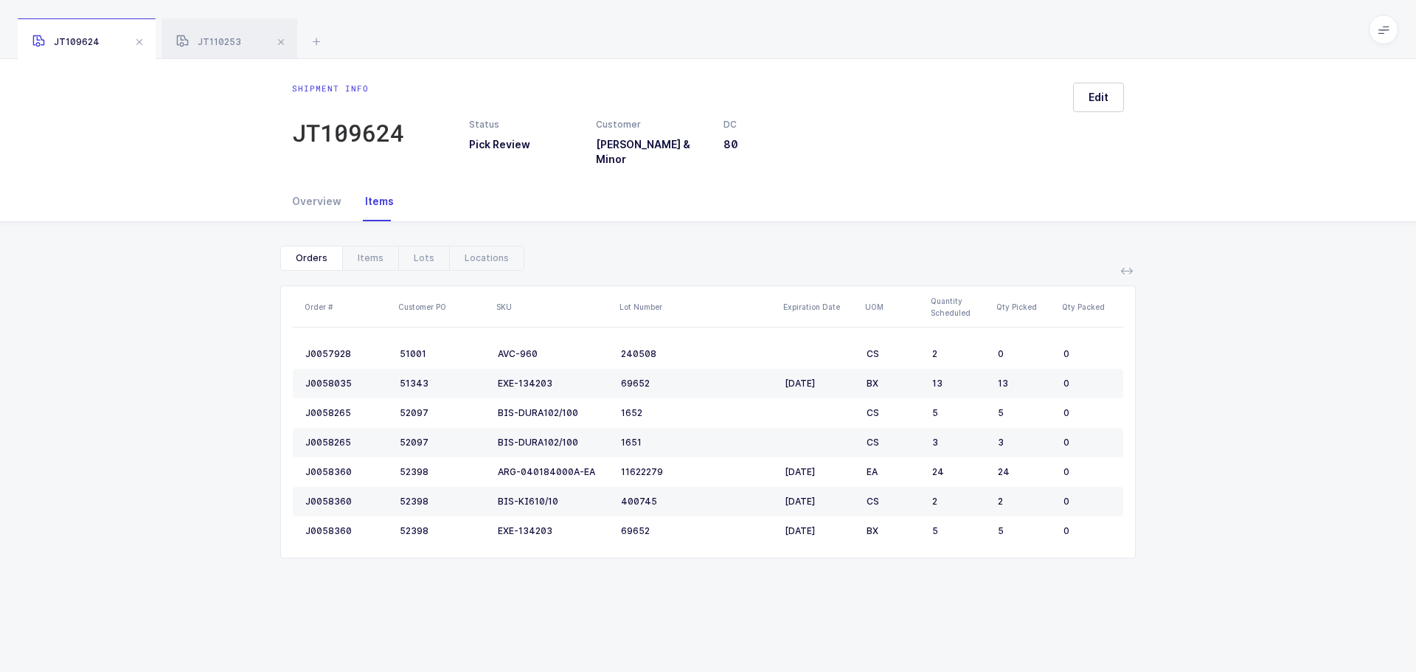
click at [220, 17] on div "JT109624 JT110253" at bounding box center [708, 29] width 1416 height 59
drag, startPoint x: 248, startPoint y: 37, endPoint x: 394, endPoint y: 75, distance: 150.8
click at [251, 38] on div "JT110253" at bounding box center [230, 38] width 136 height 41
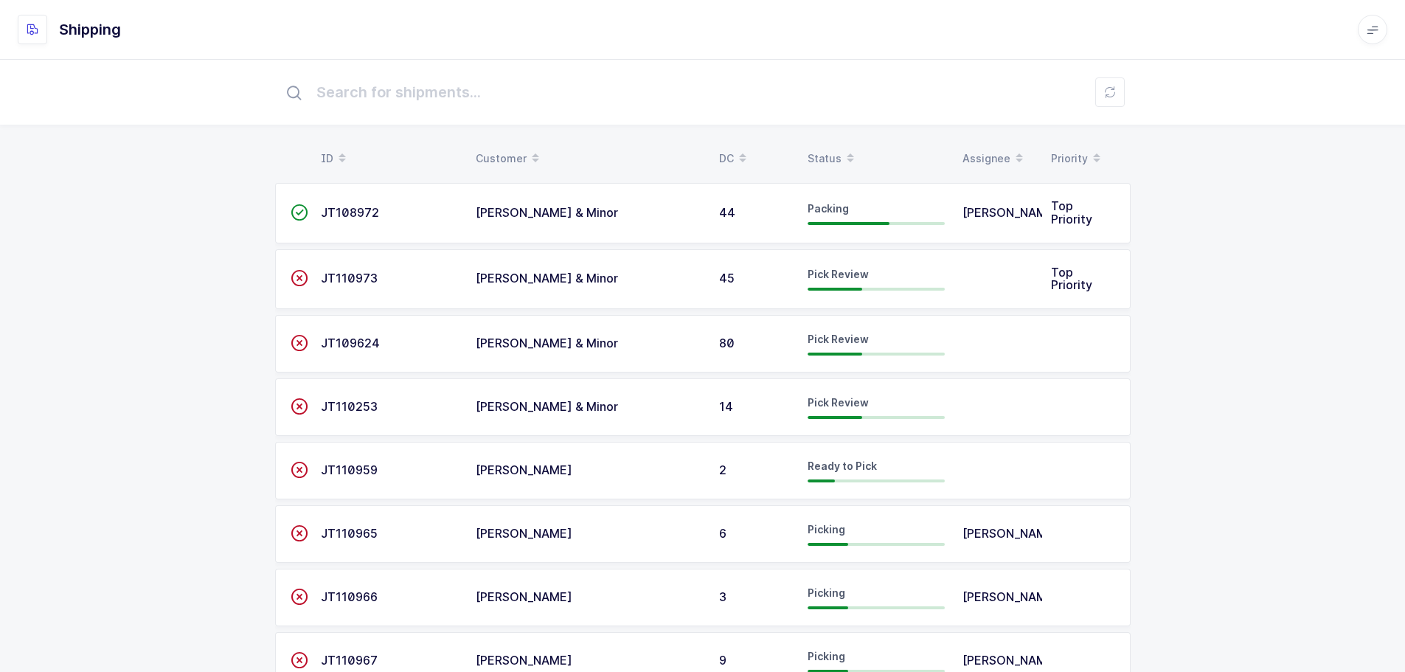
click at [836, 157] on div "Status" at bounding box center [876, 158] width 137 height 25
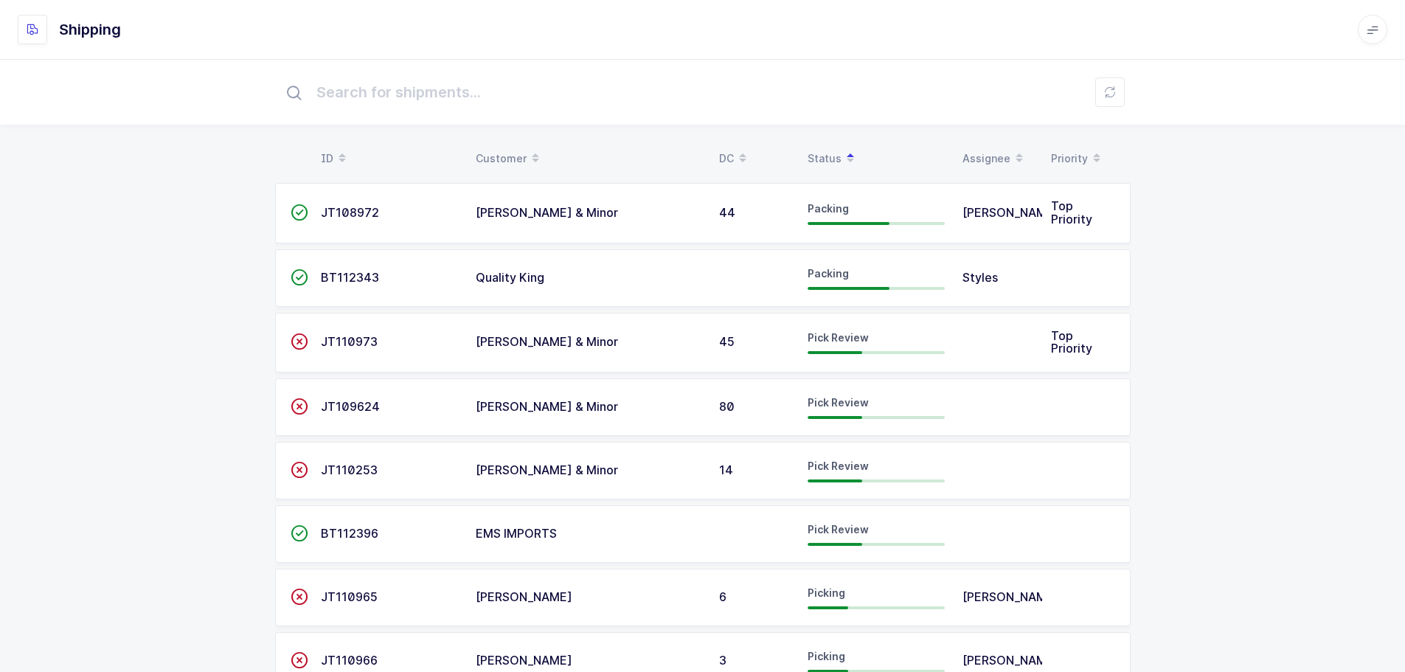
click at [353, 465] on span "JT110253" at bounding box center [349, 470] width 57 height 15
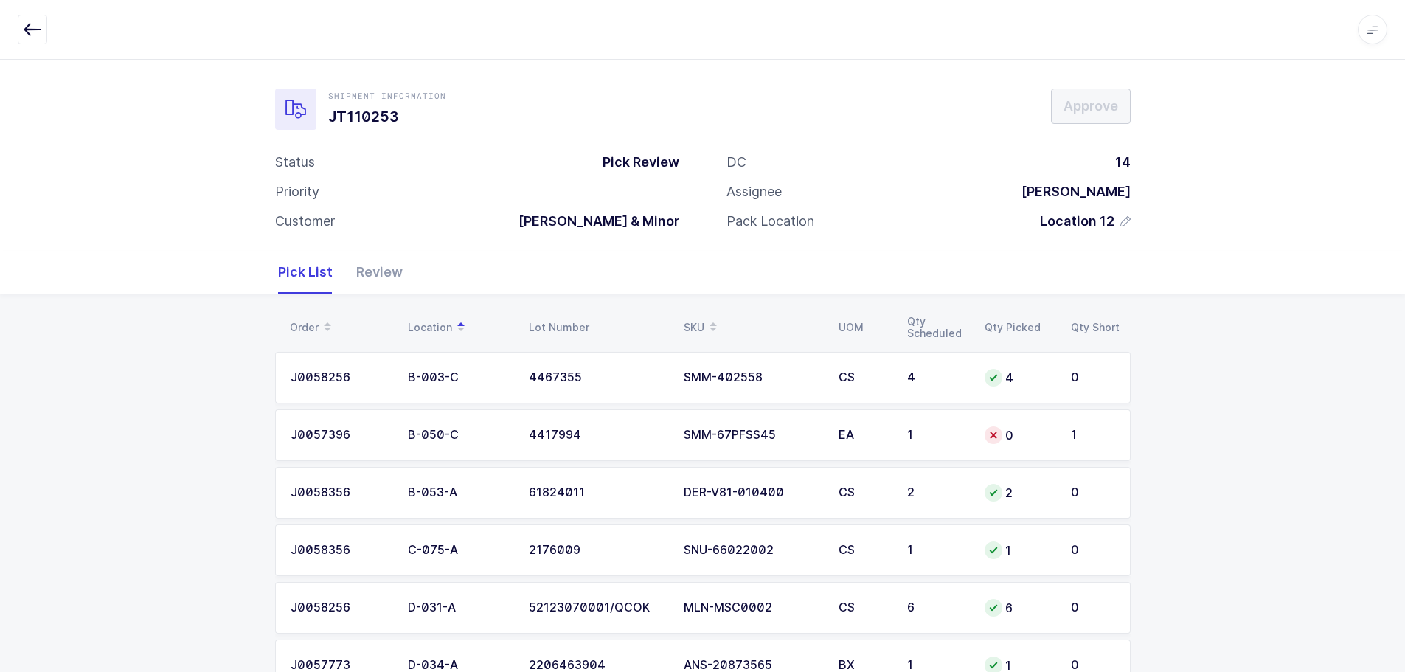
click at [28, 33] on icon "button" at bounding box center [33, 30] width 18 height 18
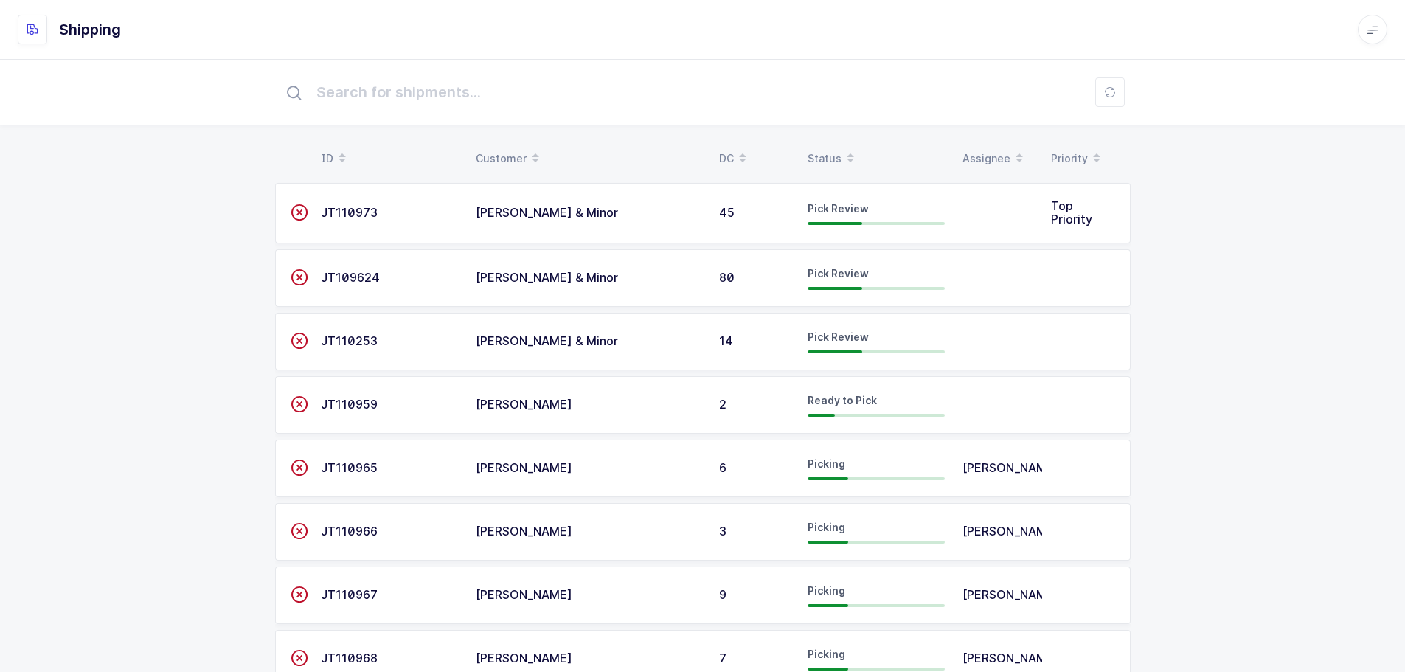
click at [832, 148] on div "Status" at bounding box center [876, 158] width 137 height 25
click at [347, 403] on span "BT112396" at bounding box center [350, 404] width 58 height 15
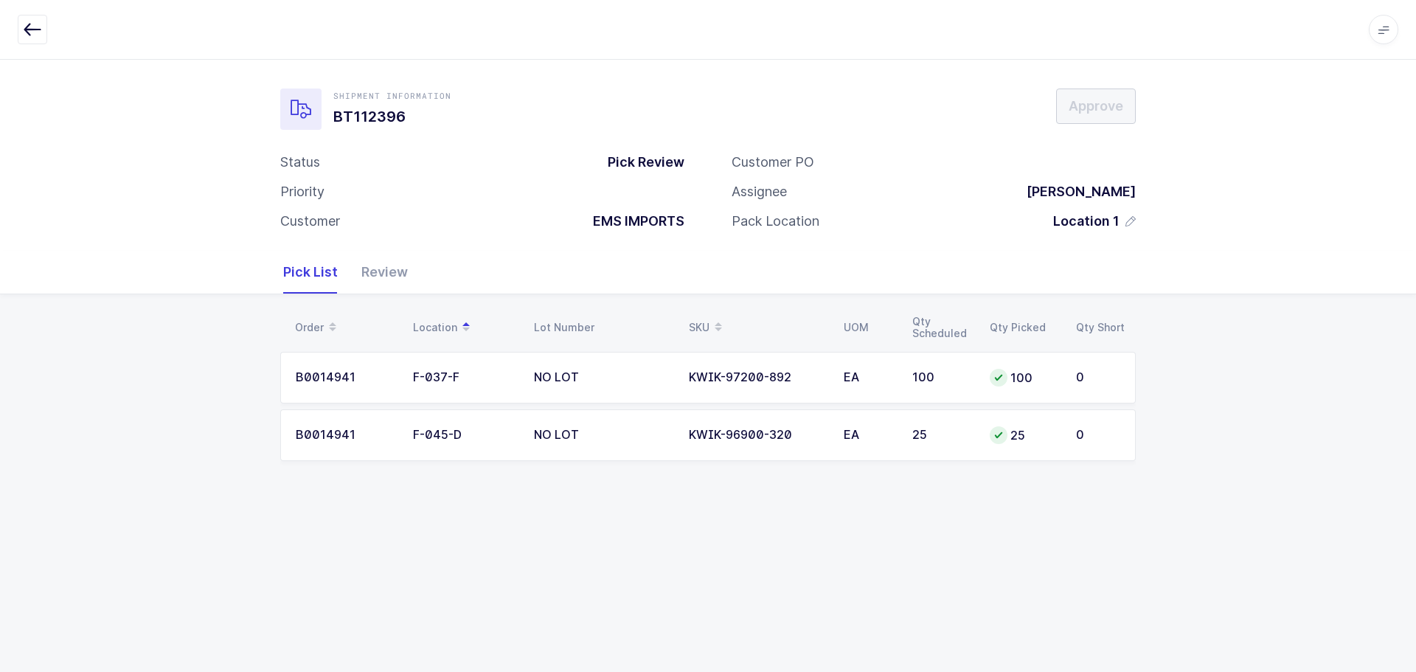
click at [394, 271] on div "Review" at bounding box center [379, 272] width 58 height 43
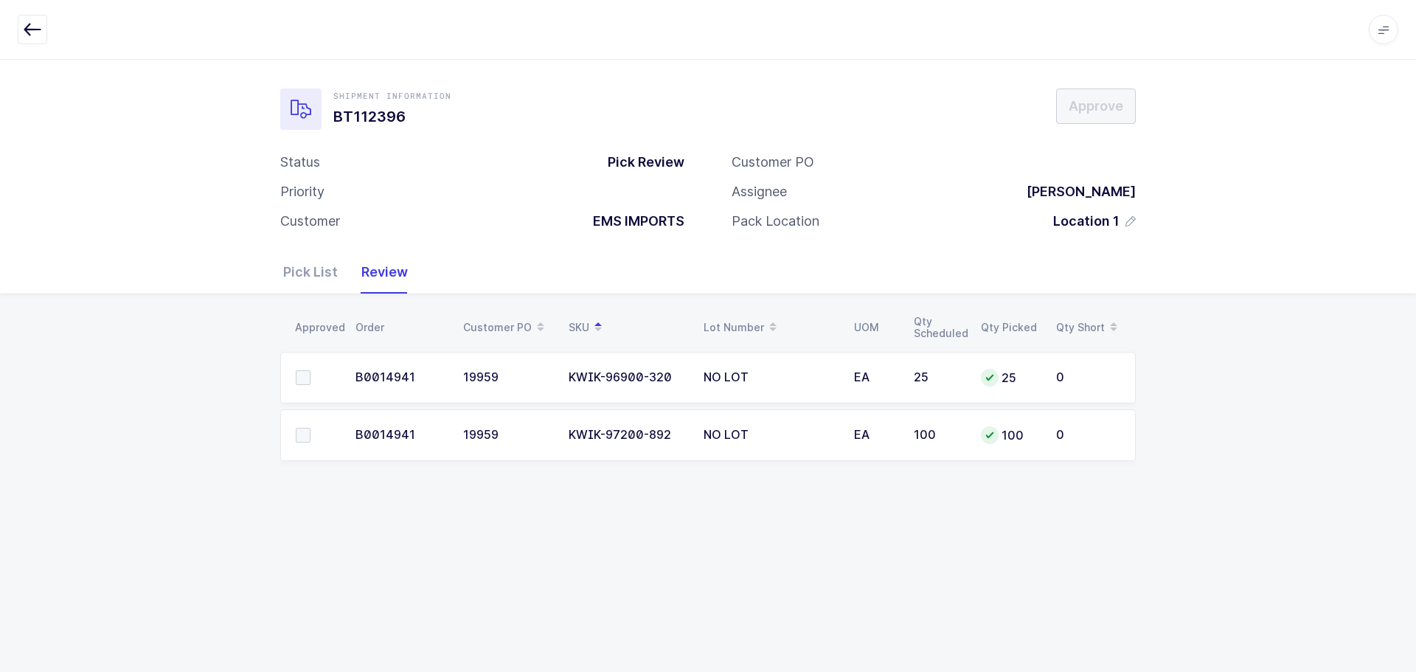
click at [37, 30] on icon "button" at bounding box center [33, 30] width 18 height 18
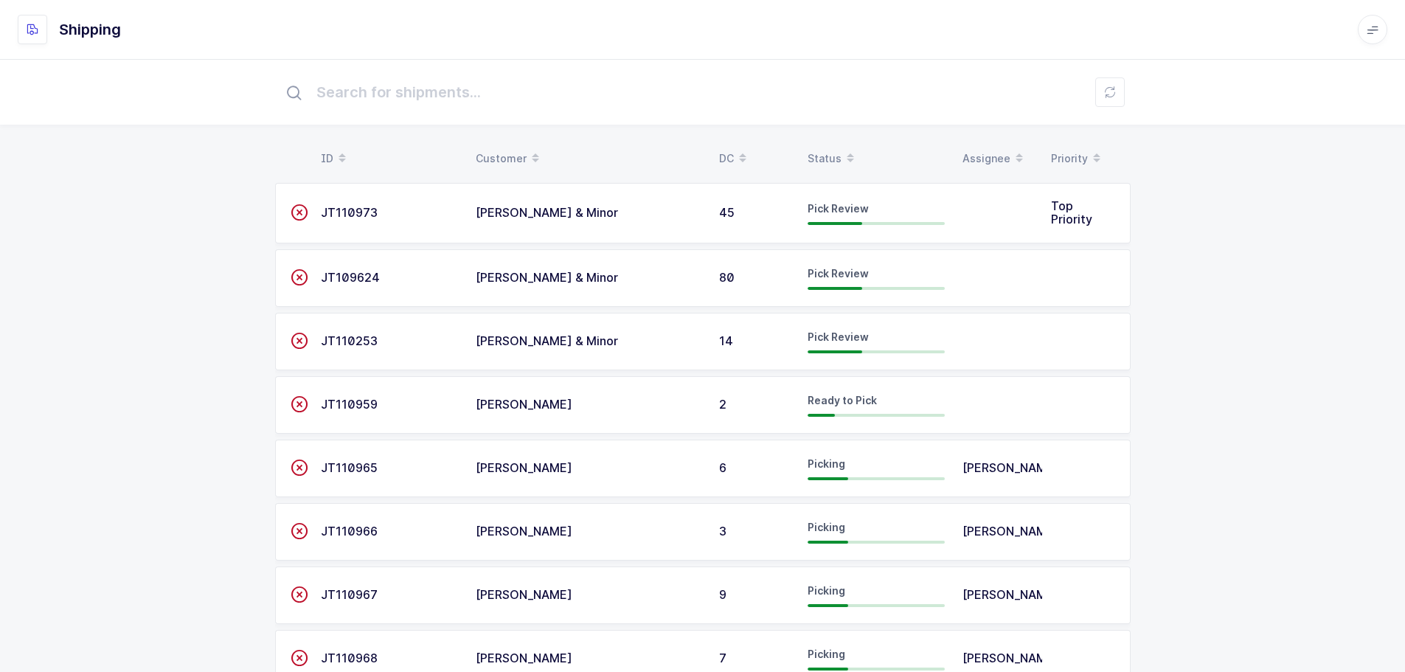
click at [813, 147] on div "Status" at bounding box center [876, 158] width 137 height 25
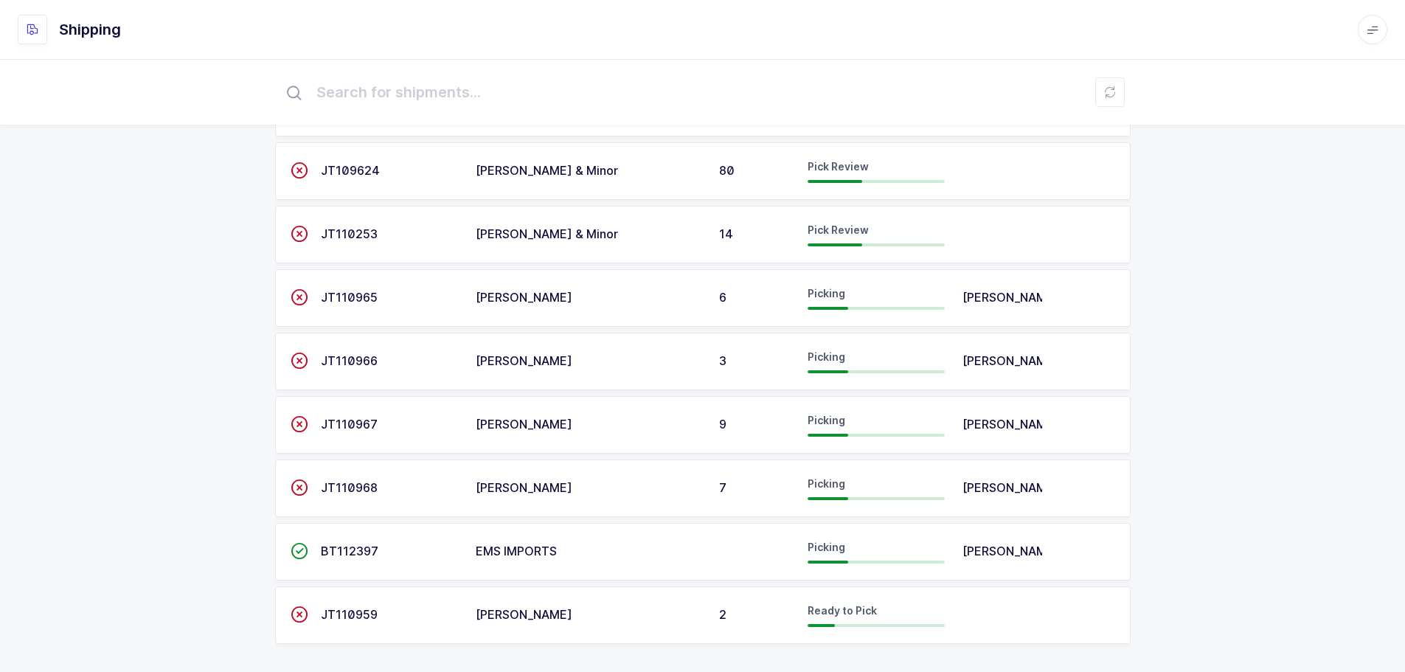
scroll to position [114, 0]
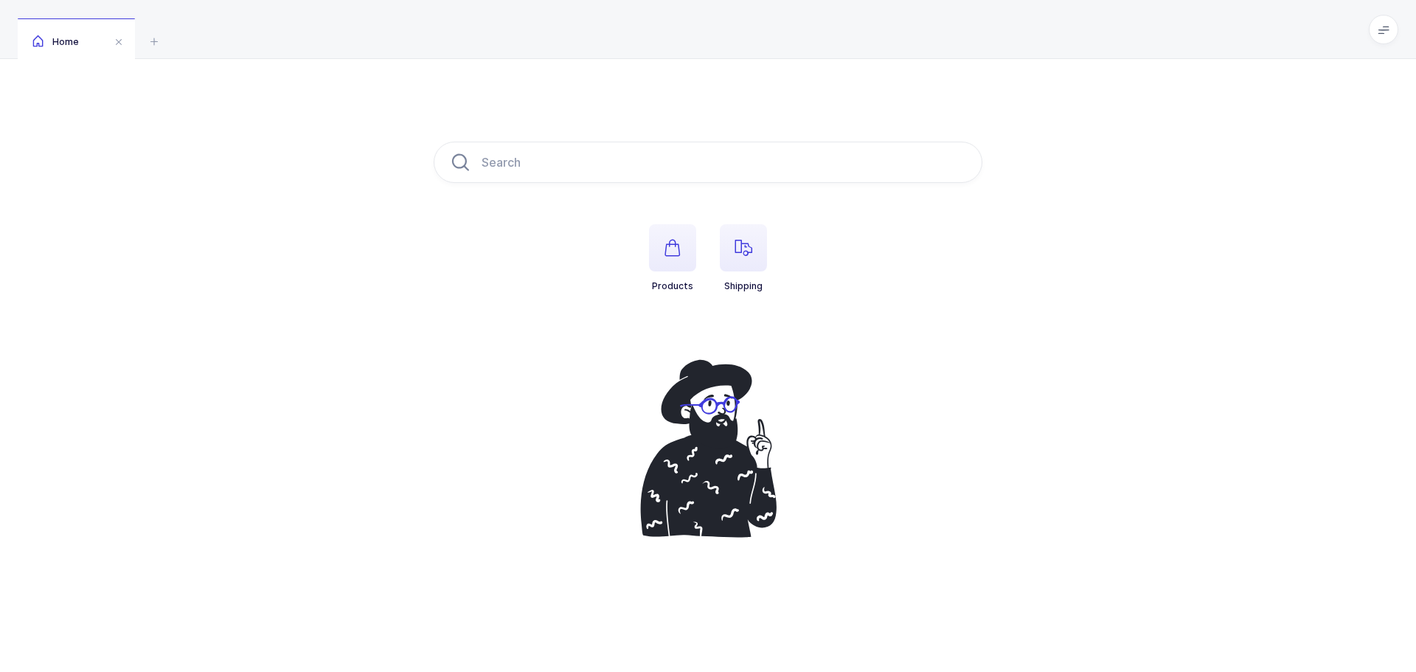
click at [741, 241] on icon "button" at bounding box center [744, 248] width 18 height 18
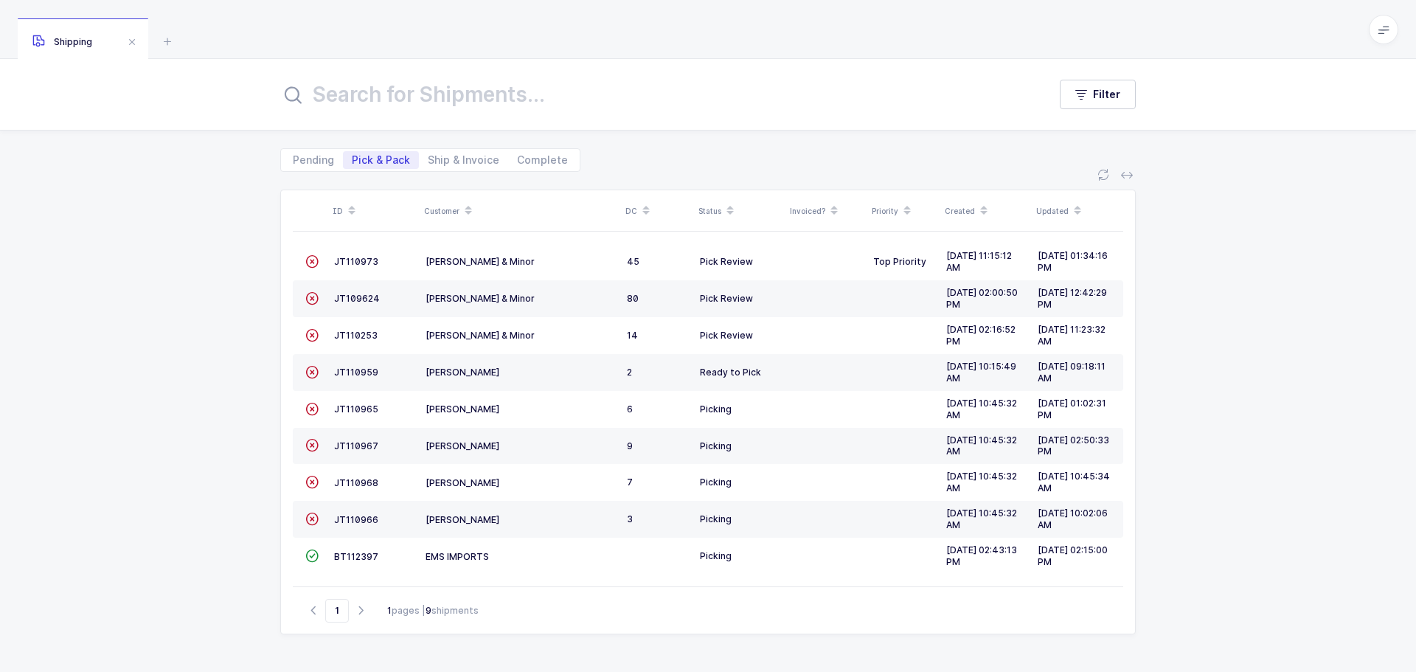
click at [435, 159] on span "Ship & Invoice" at bounding box center [464, 160] width 72 height 10
click at [429, 159] on input "Ship & Invoice" at bounding box center [424, 156] width 10 height 10
radio input "true"
radio input "false"
